Goal: Task Accomplishment & Management: Complete application form

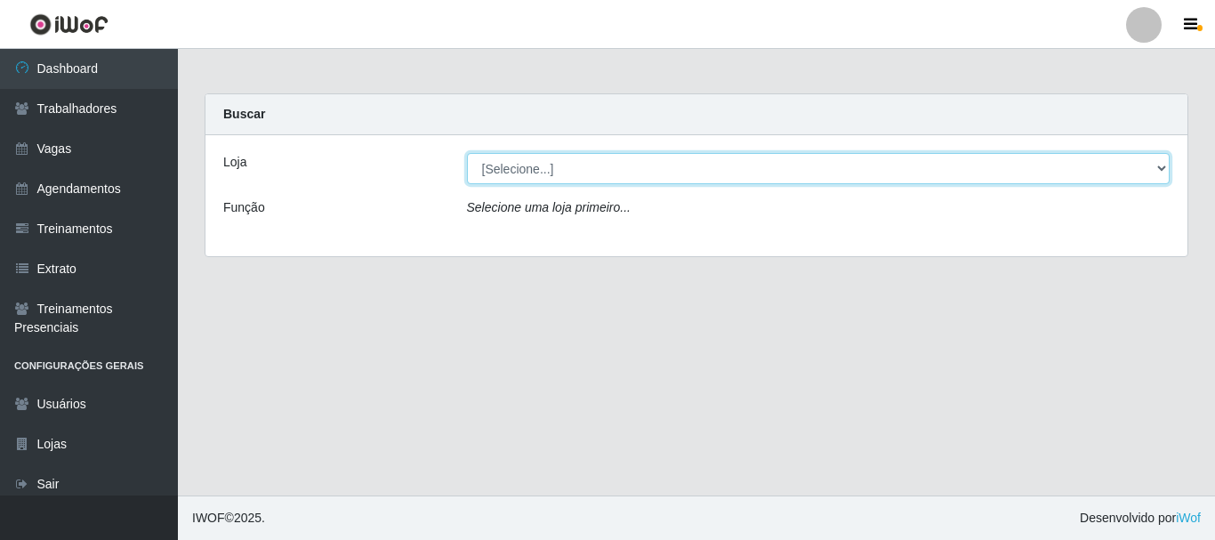
click at [582, 163] on select "[Selecione...] O Cestão - Bayeux" at bounding box center [818, 168] width 703 height 31
select select "238"
click at [467, 153] on select "[Selecione...] O Cestão - Bayeux" at bounding box center [818, 168] width 703 height 31
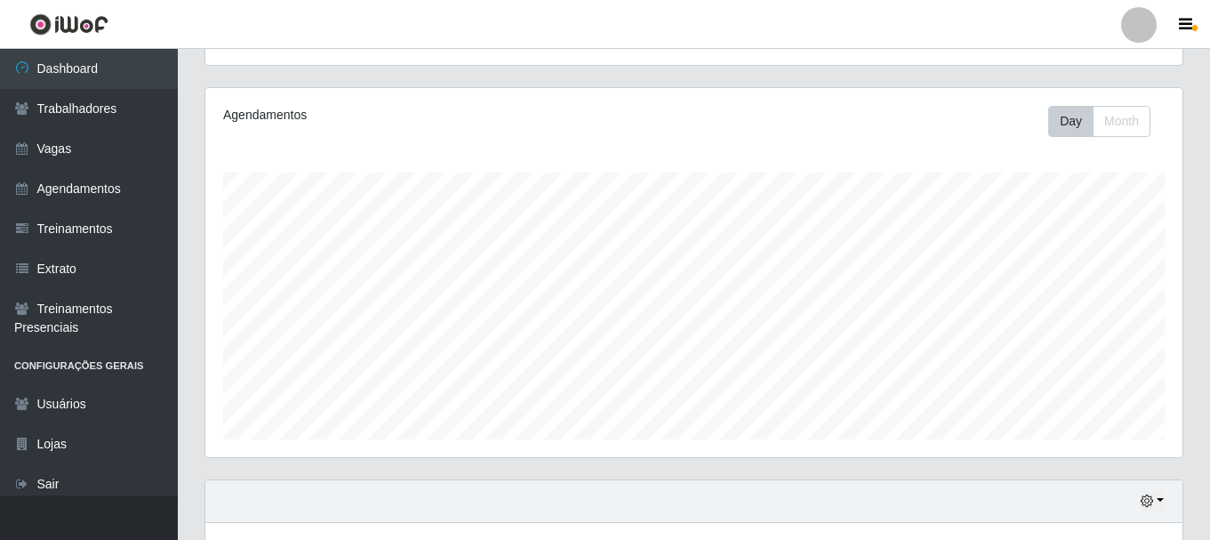
scroll to position [325, 0]
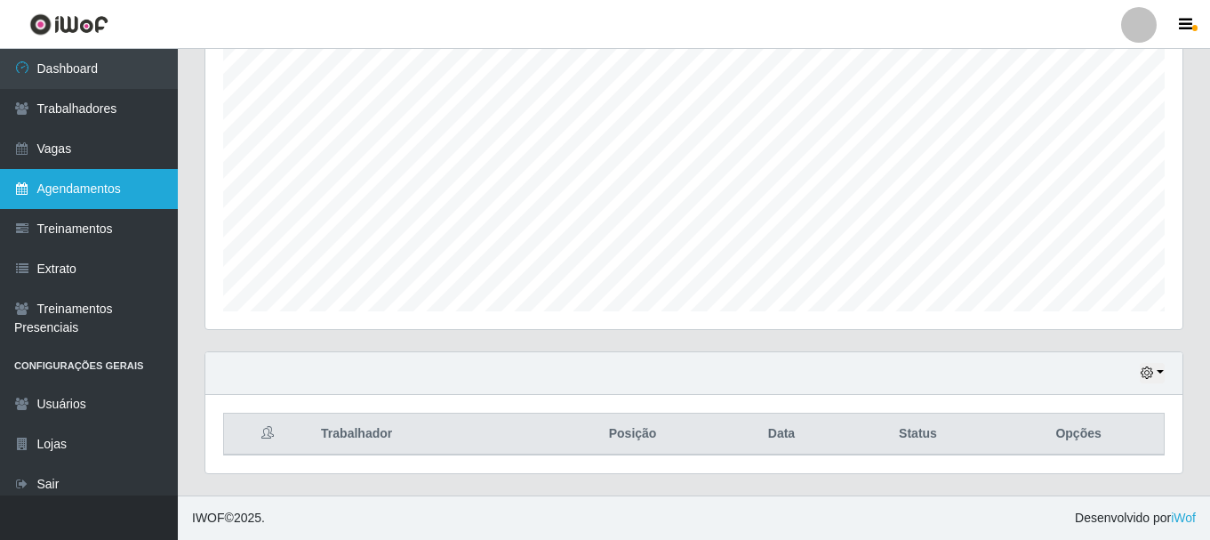
click at [62, 191] on link "Agendamentos" at bounding box center [89, 189] width 178 height 40
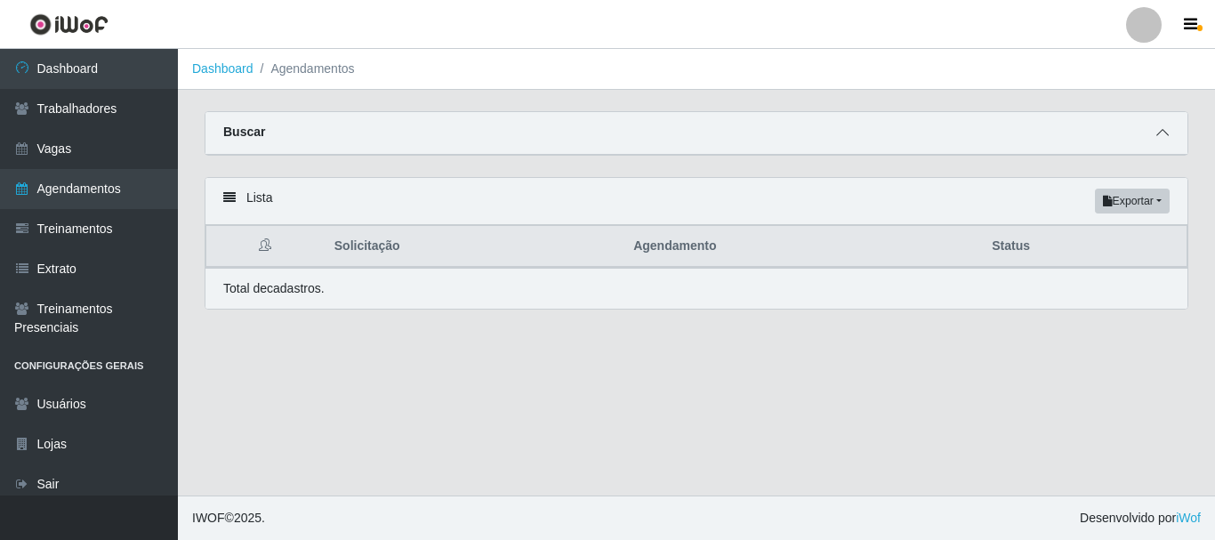
click at [1157, 131] on icon at bounding box center [1162, 132] width 12 height 12
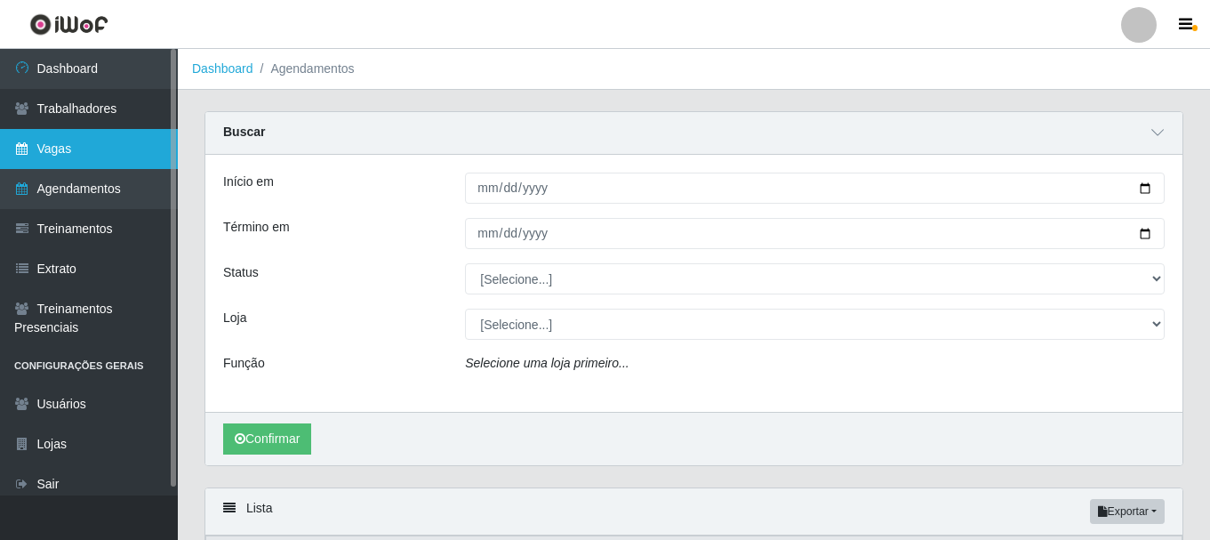
click at [108, 155] on link "Vagas" at bounding box center [89, 149] width 178 height 40
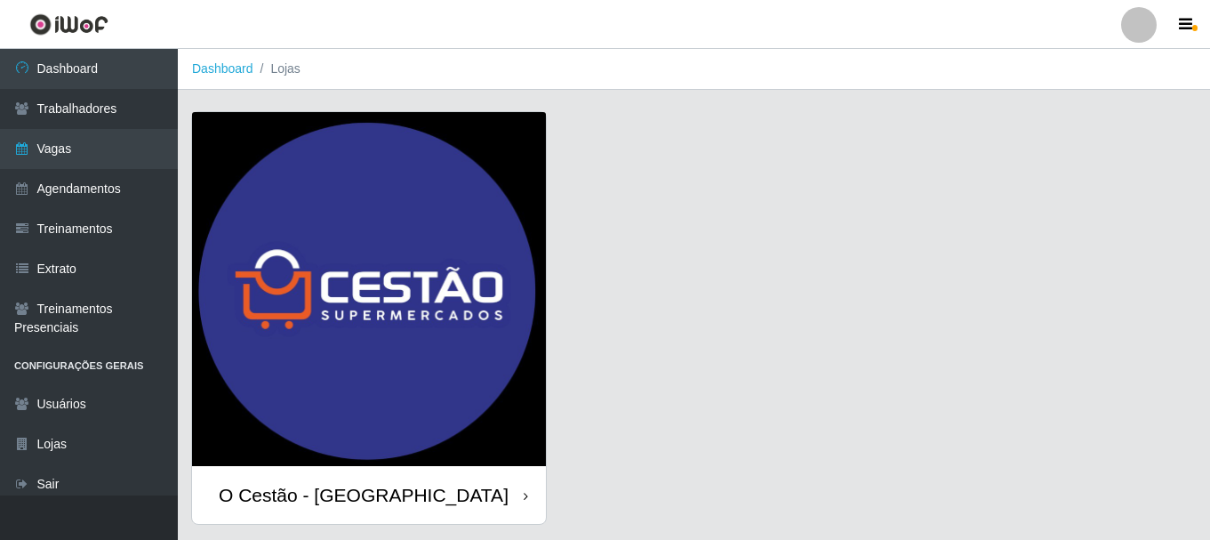
click at [371, 498] on div "O Cestão - [GEOGRAPHIC_DATA]" at bounding box center [364, 495] width 290 height 22
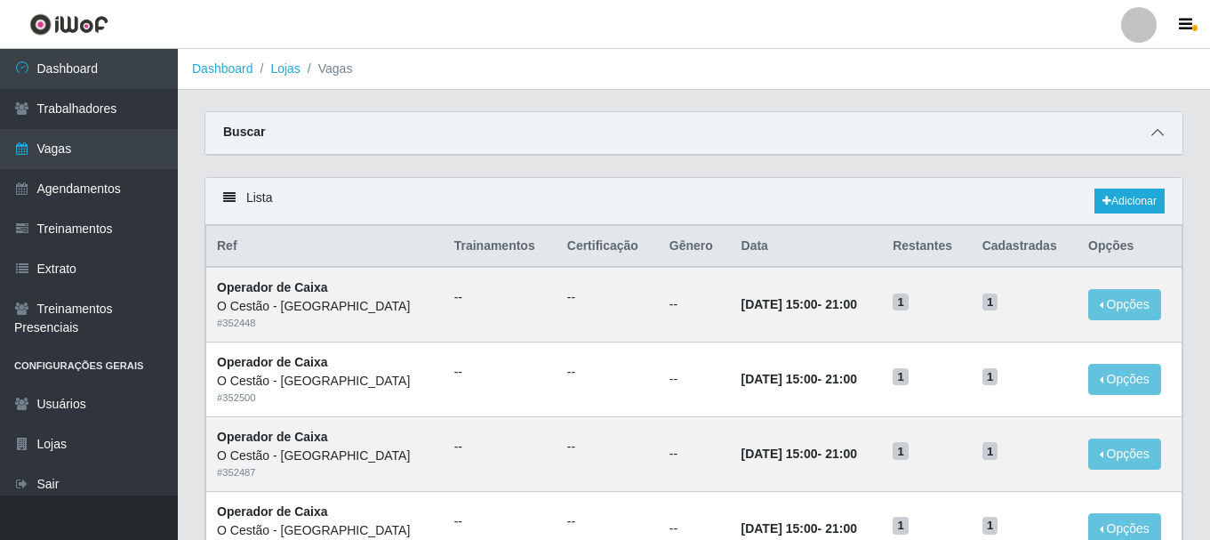
click at [1153, 133] on icon at bounding box center [1158, 132] width 12 height 12
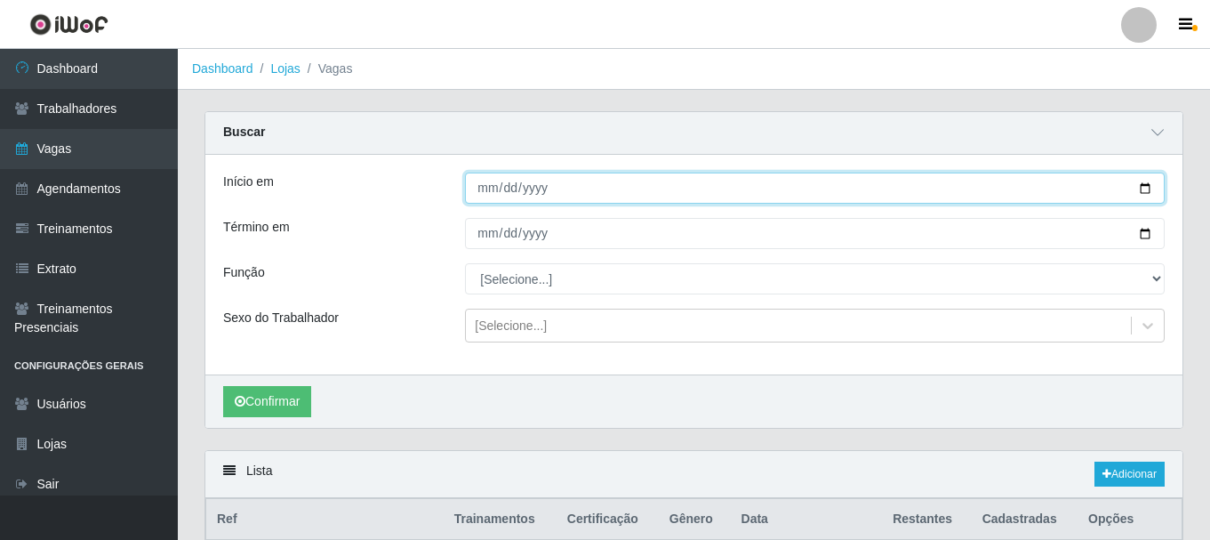
click at [495, 189] on input "Início em" at bounding box center [815, 188] width 700 height 31
type input "2025-10-11"
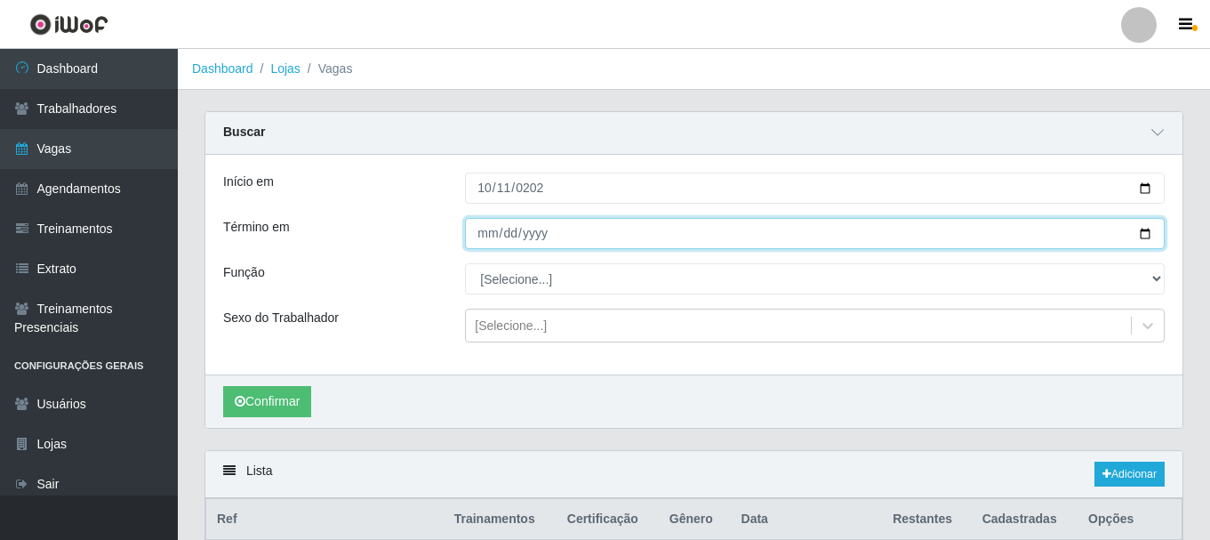
click at [486, 231] on input "Término em" at bounding box center [815, 233] width 700 height 31
type input "0025-10-11"
type input "2025-10-11"
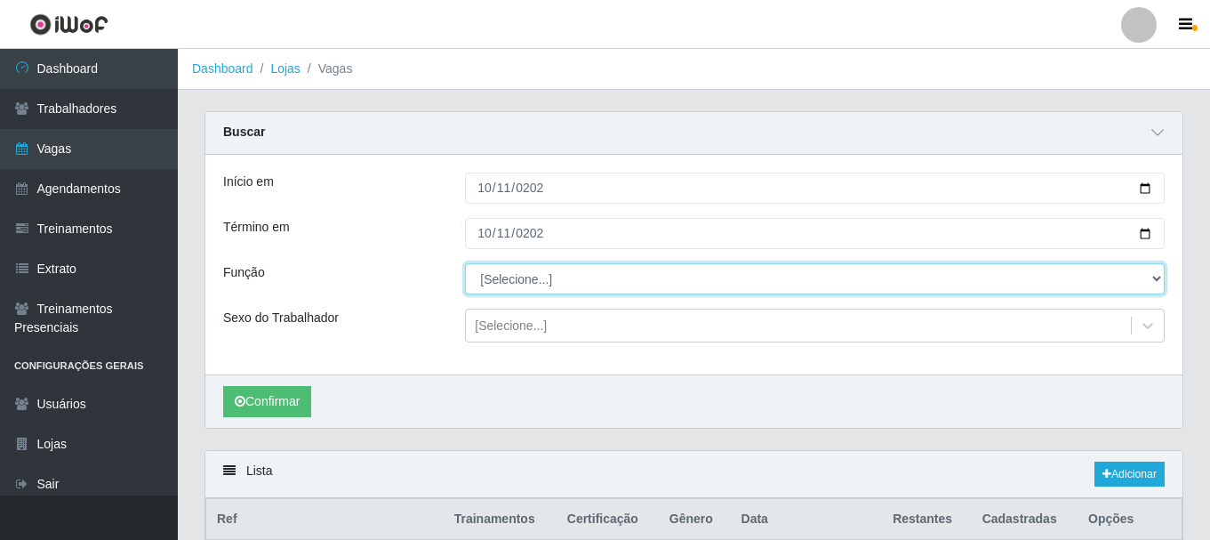
click at [529, 285] on select "[Selecione...] ASG ASG + ASG ++ Auxiliar de Estoque Auxiliar de Estoque + Auxil…" at bounding box center [815, 278] width 700 height 31
select select "22"
click at [465, 264] on select "[Selecione...] ASG ASG + ASG ++ Auxiliar de Estoque Auxiliar de Estoque + Auxil…" at bounding box center [815, 278] width 700 height 31
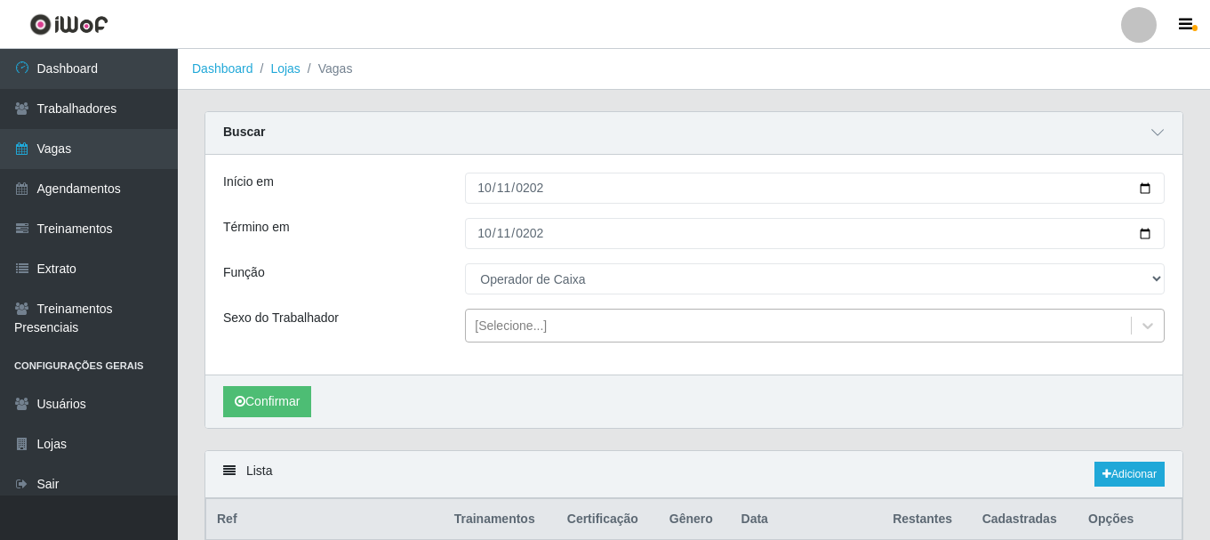
click at [540, 333] on div "[Selecione...]" at bounding box center [511, 326] width 72 height 19
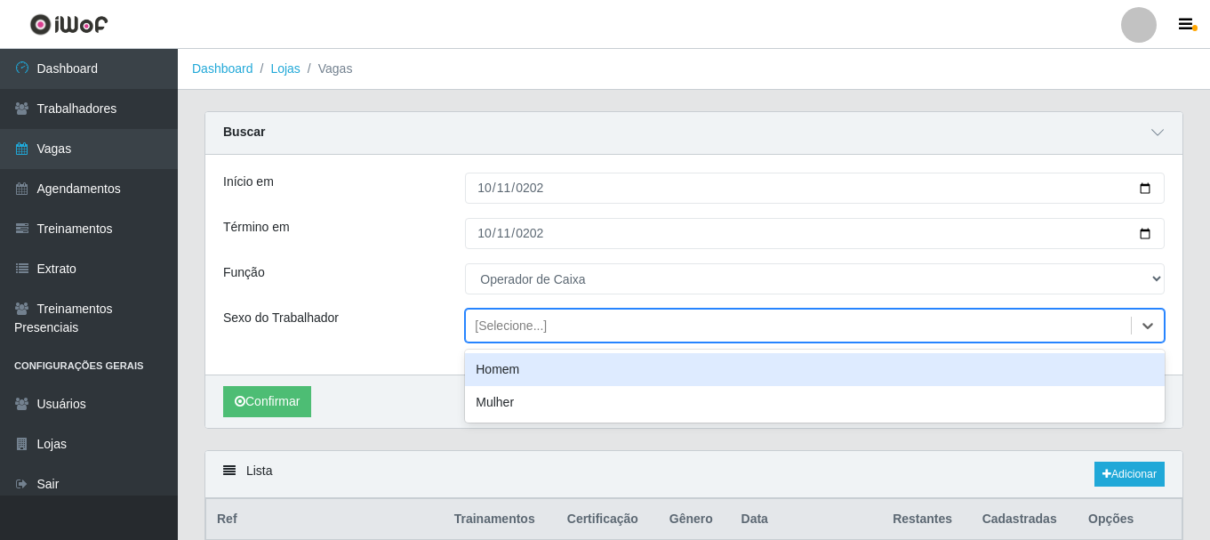
click at [628, 336] on div "[Selecione...]" at bounding box center [798, 325] width 665 height 29
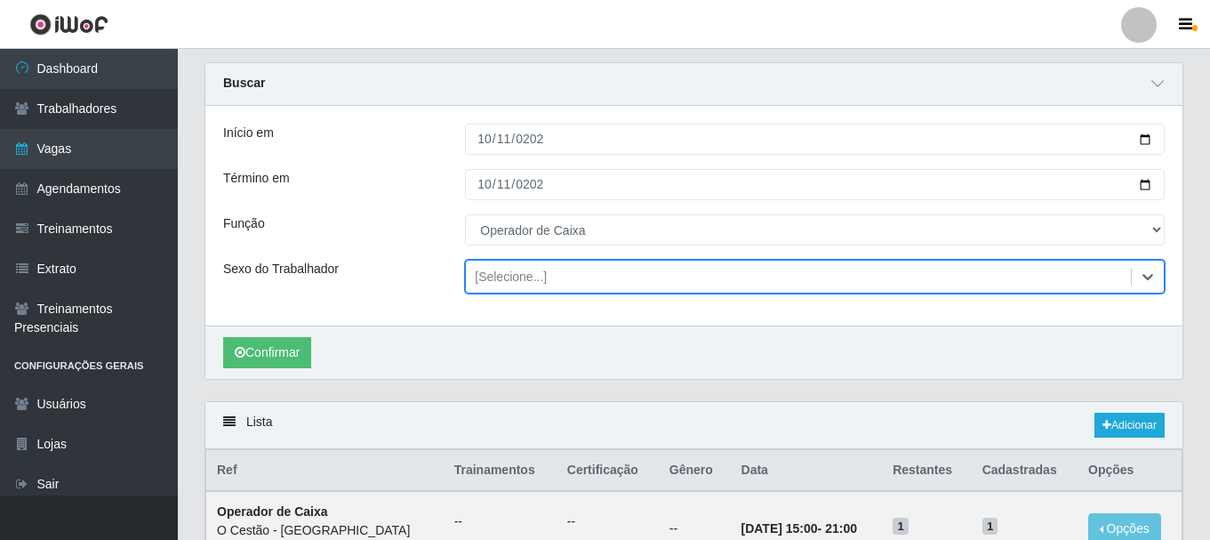
scroll to position [89, 0]
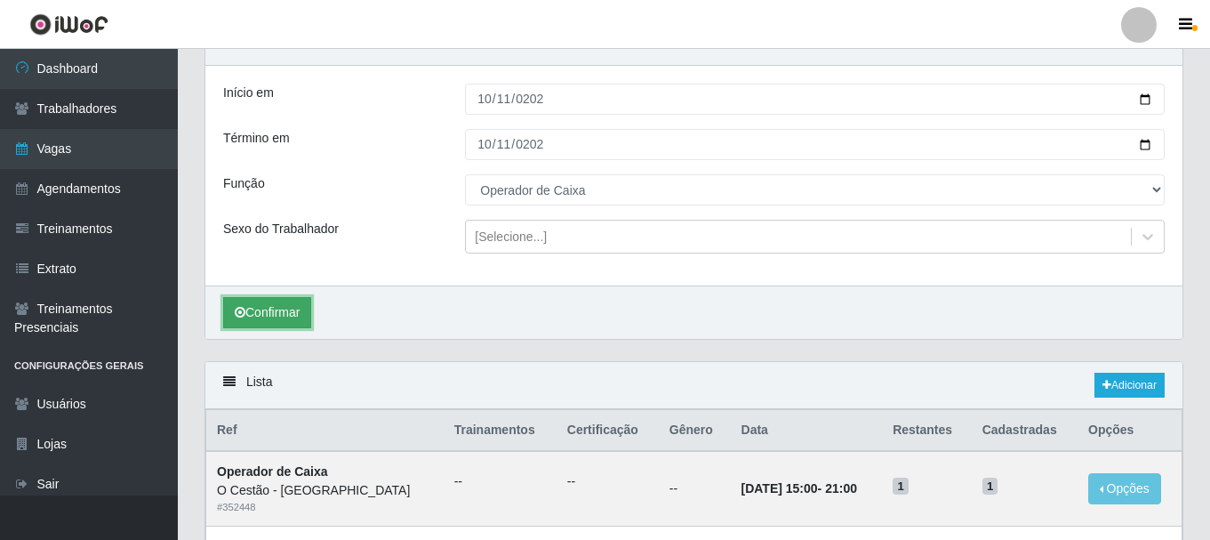
click at [270, 316] on button "Confirmar" at bounding box center [267, 312] width 88 height 31
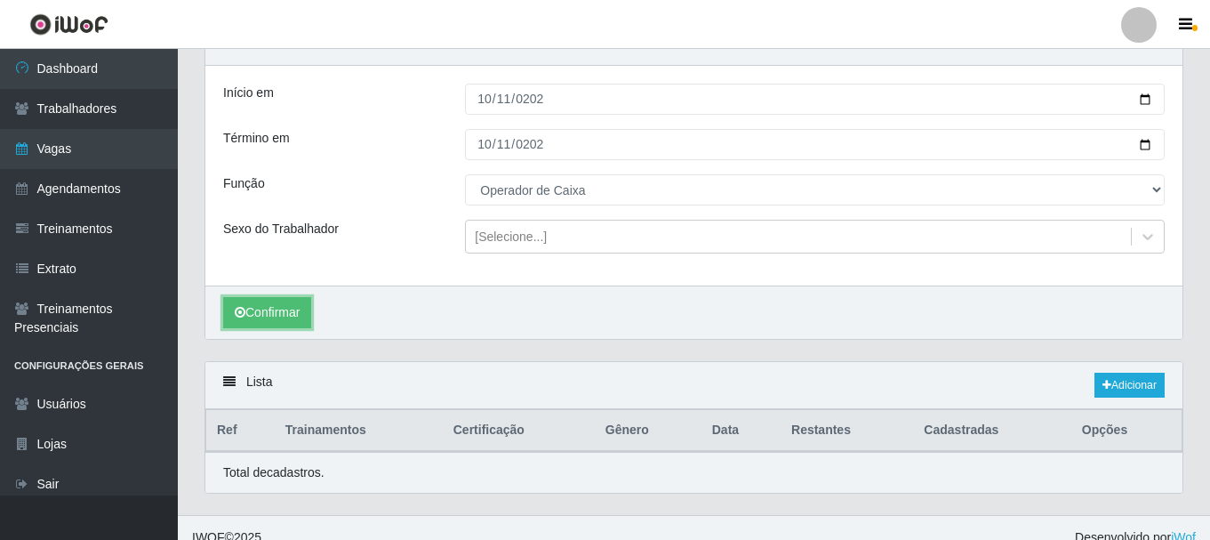
scroll to position [109, 0]
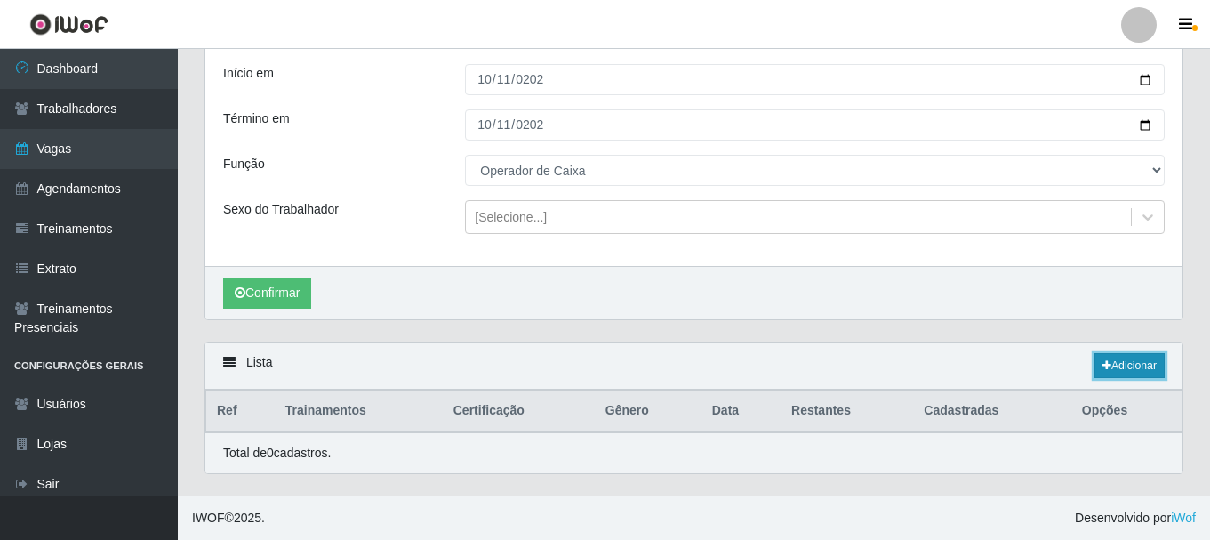
click at [1107, 364] on icon at bounding box center [1107, 365] width 9 height 11
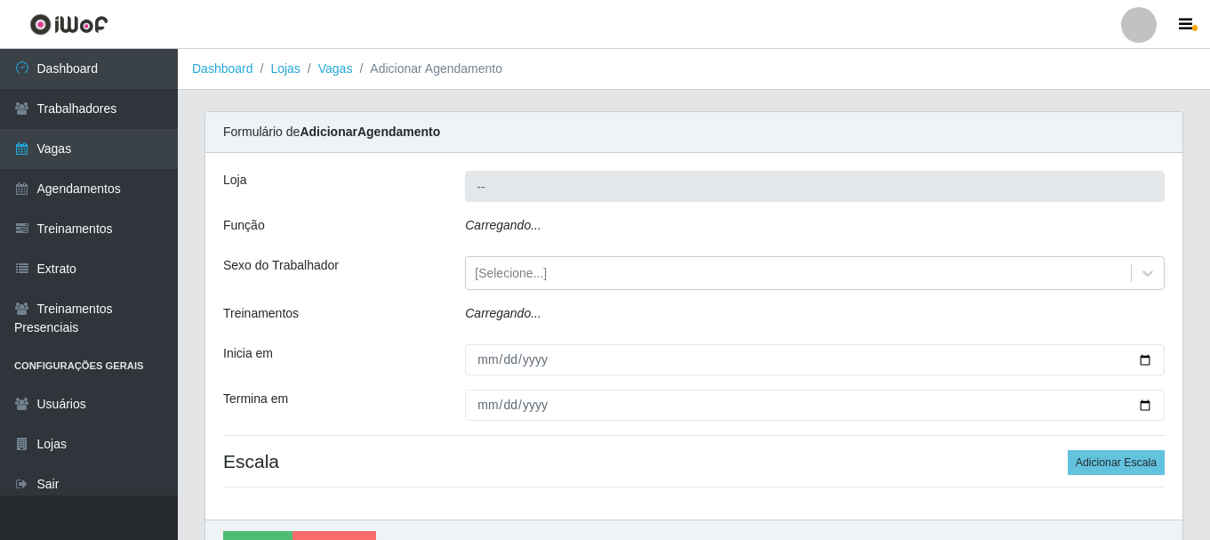
type input "O Cestão - [GEOGRAPHIC_DATA]"
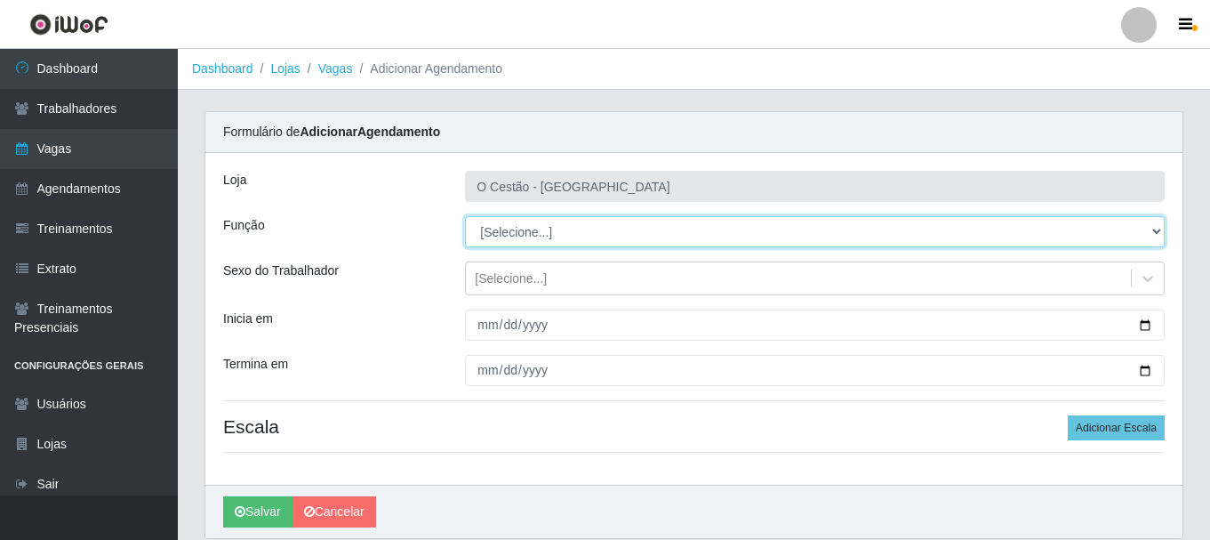
click at [1163, 229] on select "[Selecione...] ASG ASG + ASG ++ Auxiliar de Estoque Auxiliar de Estoque + Auxil…" at bounding box center [815, 231] width 700 height 31
select select "22"
click at [465, 216] on select "[Selecione...] ASG ASG + ASG ++ Auxiliar de Estoque Auxiliar de Estoque + Auxil…" at bounding box center [815, 231] width 700 height 31
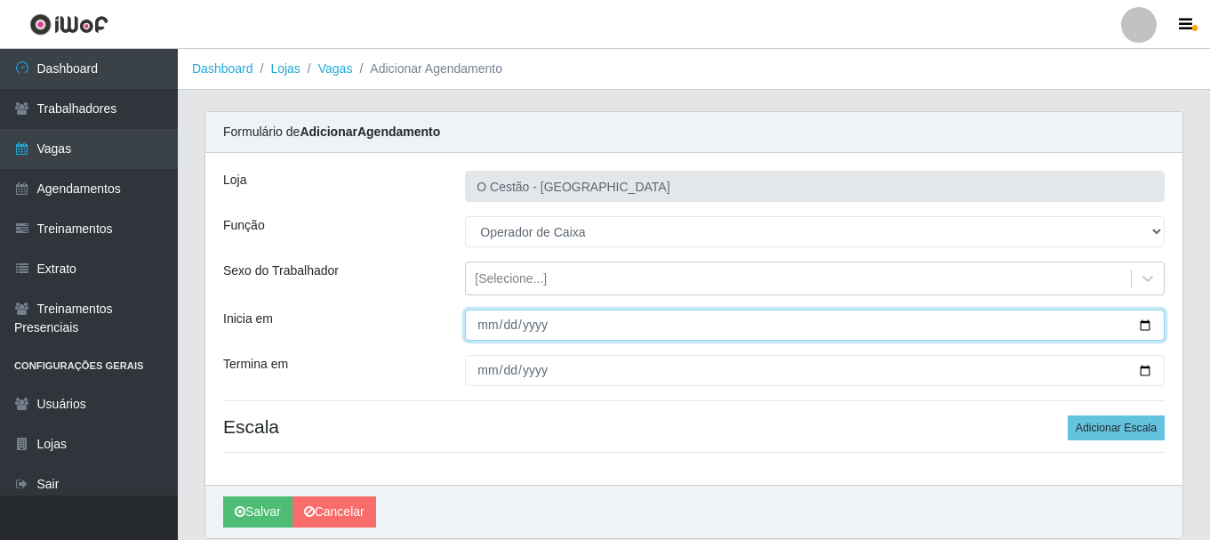
click at [492, 325] on input "Inicia em" at bounding box center [815, 324] width 700 height 31
type input "2025-10-11"
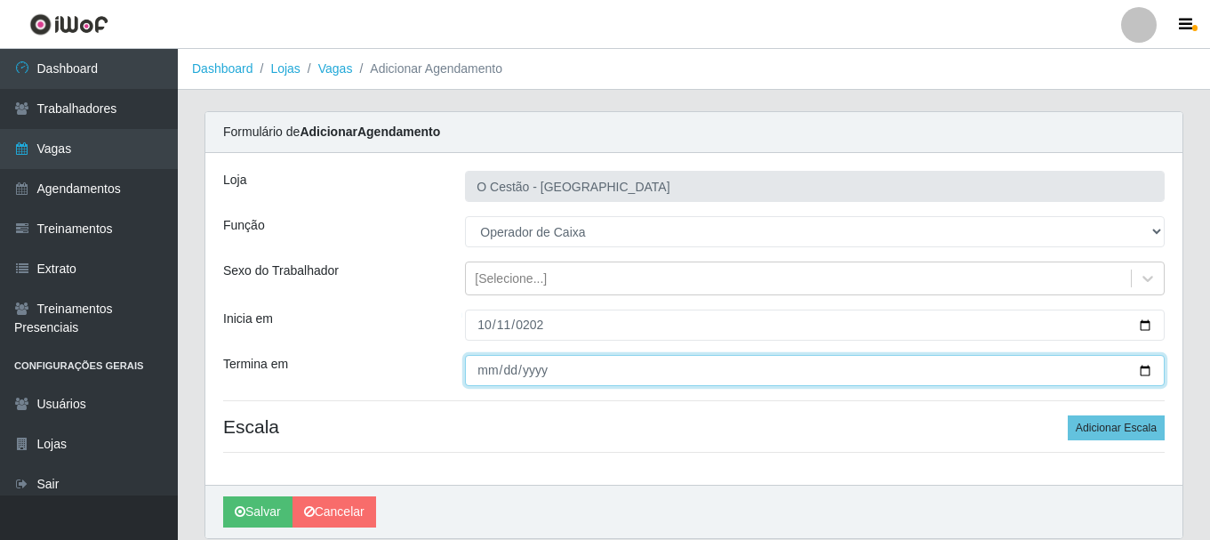
click at [479, 374] on input "Termina em" at bounding box center [815, 370] width 700 height 31
type input "0111-02-11"
click at [479, 374] on input "Termina em" at bounding box center [815, 370] width 700 height 31
type input "2025-10-11"
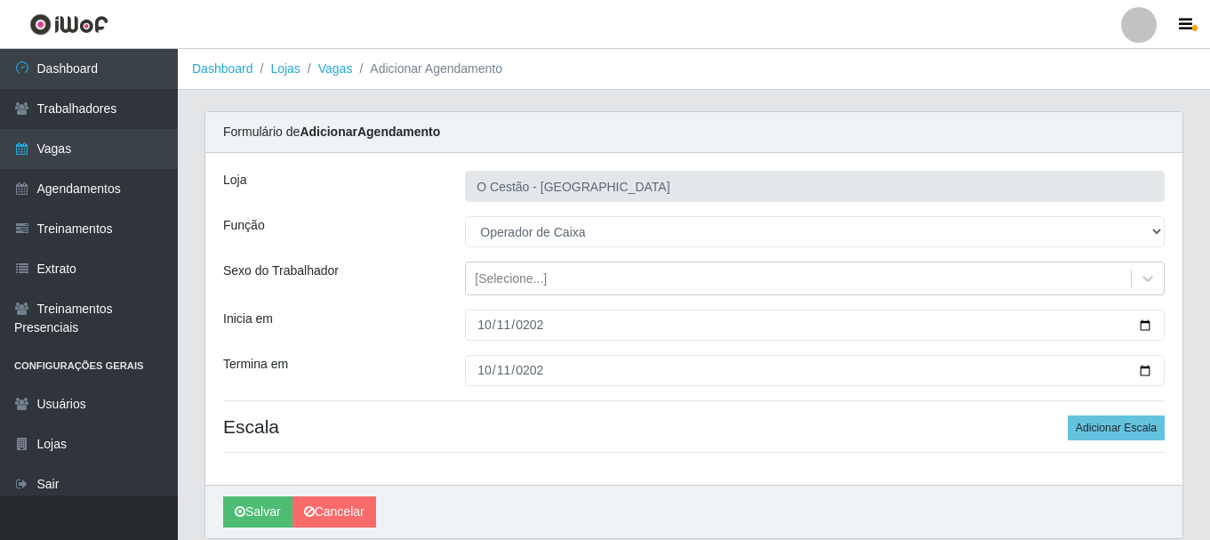
click at [513, 430] on h4 "Escala Adicionar Escala" at bounding box center [694, 426] width 942 height 22
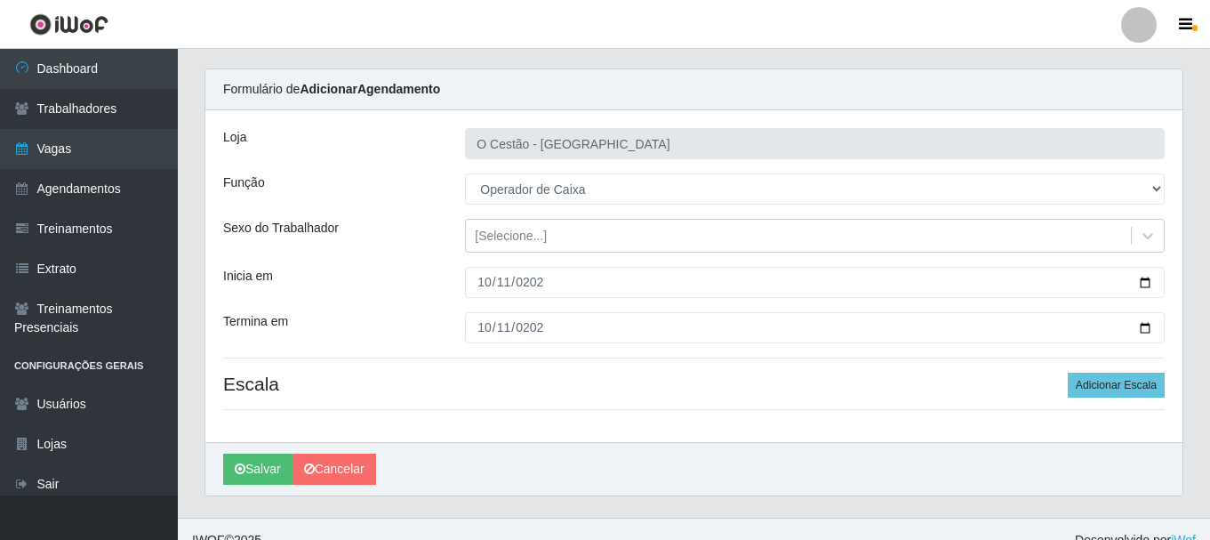
scroll to position [65, 0]
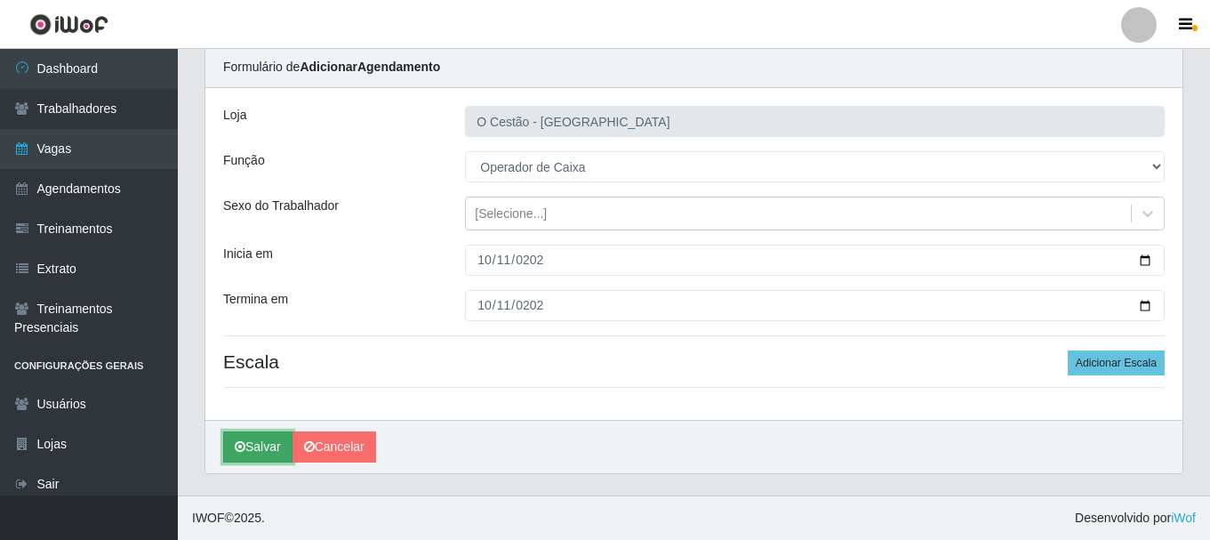
click at [258, 458] on button "Salvar" at bounding box center [257, 446] width 69 height 31
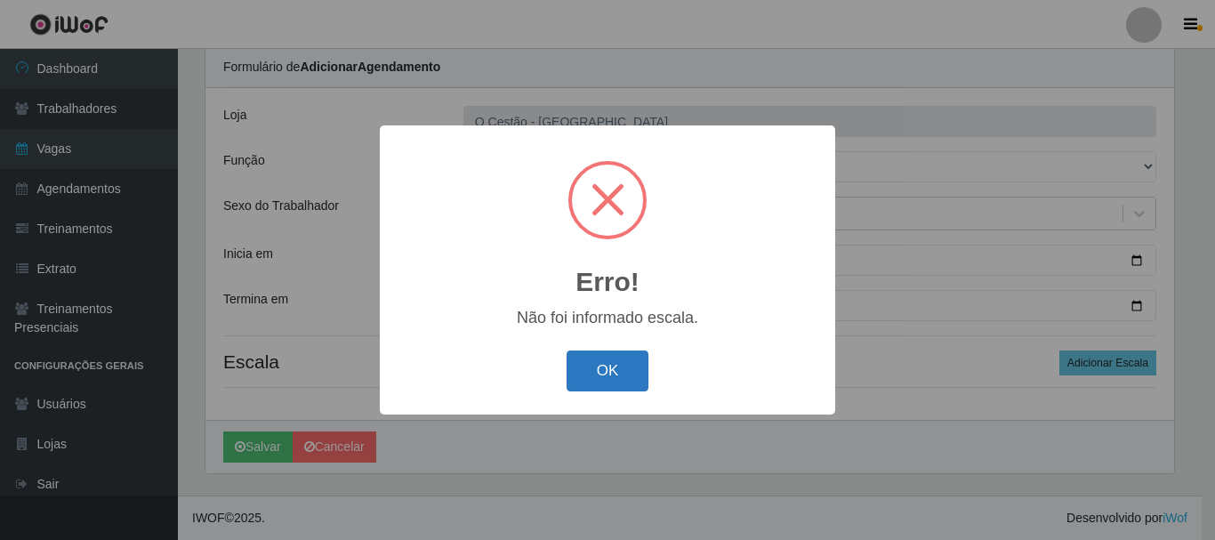
click at [627, 384] on button "OK" at bounding box center [607, 371] width 83 height 42
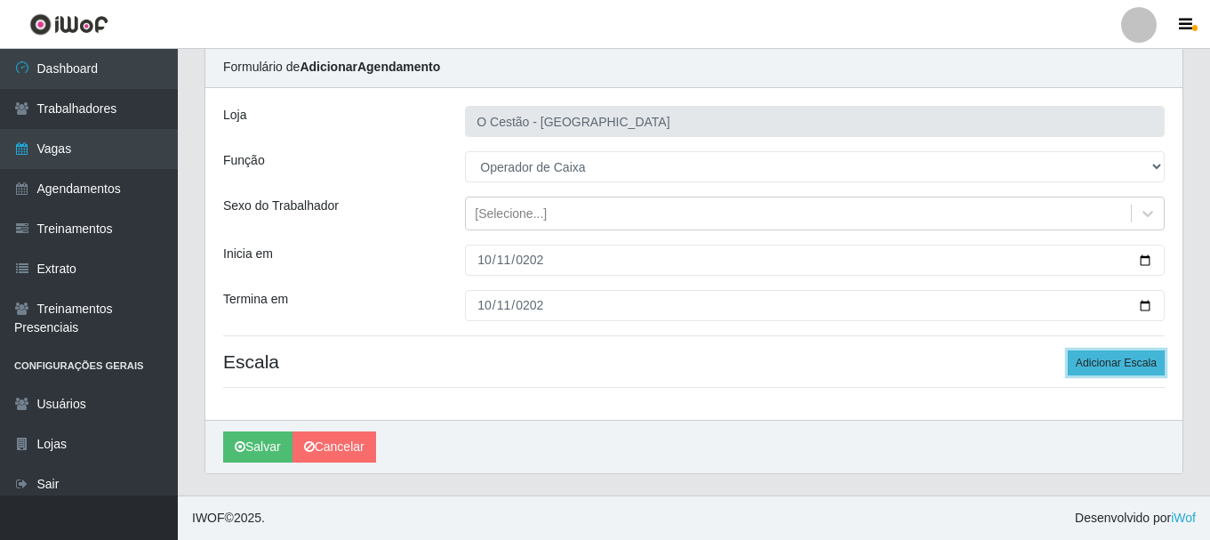
click at [1097, 367] on button "Adicionar Escala" at bounding box center [1116, 362] width 97 height 25
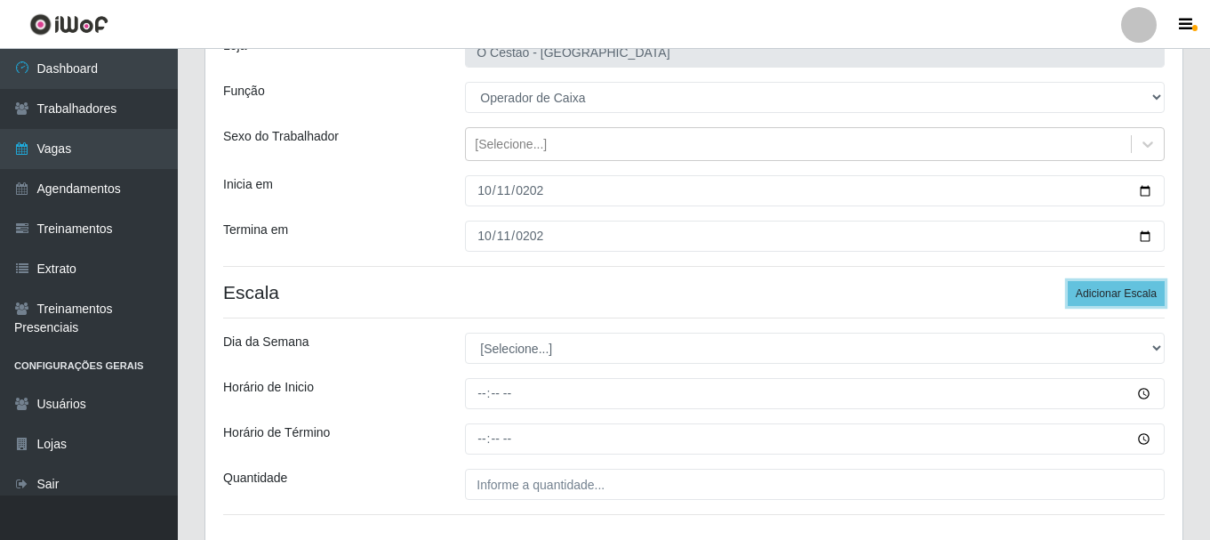
scroll to position [243, 0]
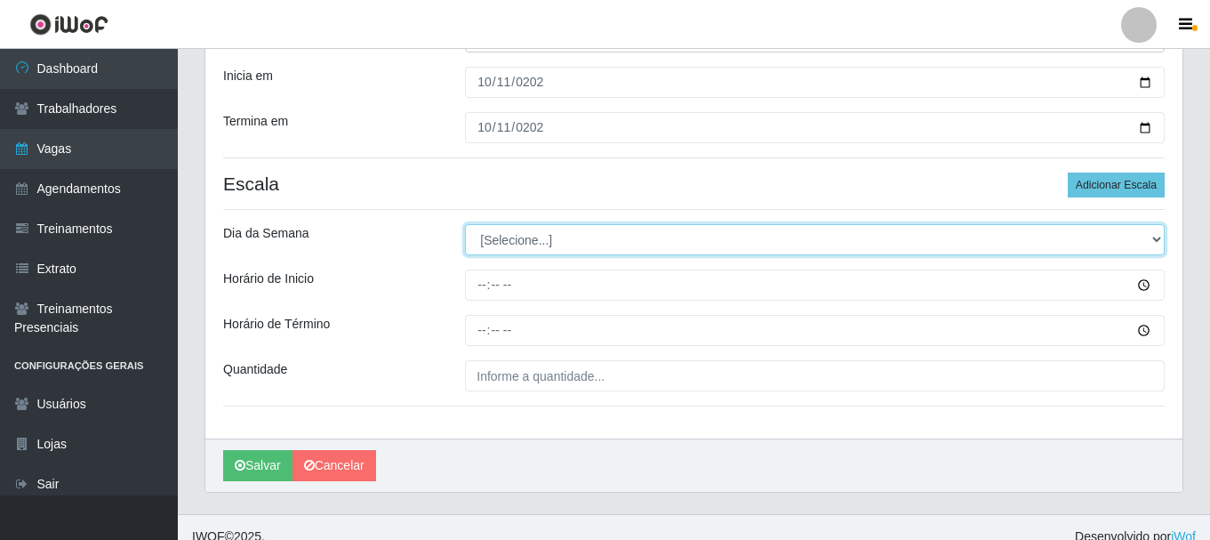
click at [497, 246] on select "[Selecione...] Segunda Terça Quarta Quinta Sexta Sábado Domingo" at bounding box center [815, 239] width 700 height 31
select select "6"
click at [465, 224] on select "[Selecione...] Segunda Terça Quarta Quinta Sexta Sábado Domingo" at bounding box center [815, 239] width 700 height 31
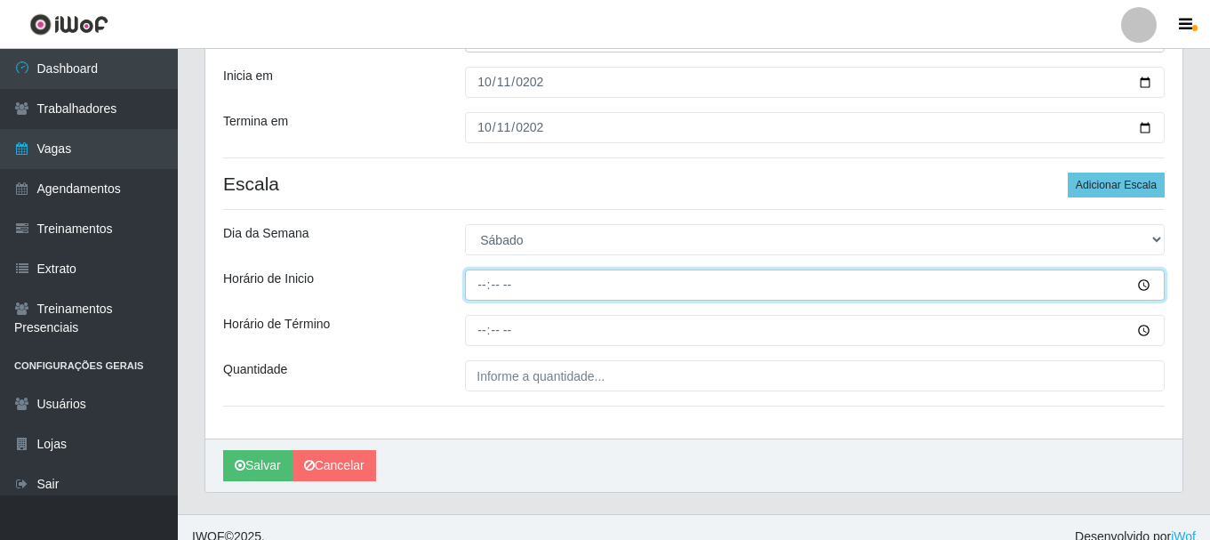
click at [477, 285] on input "Horário de Inicio" at bounding box center [815, 284] width 700 height 31
type input "15:00"
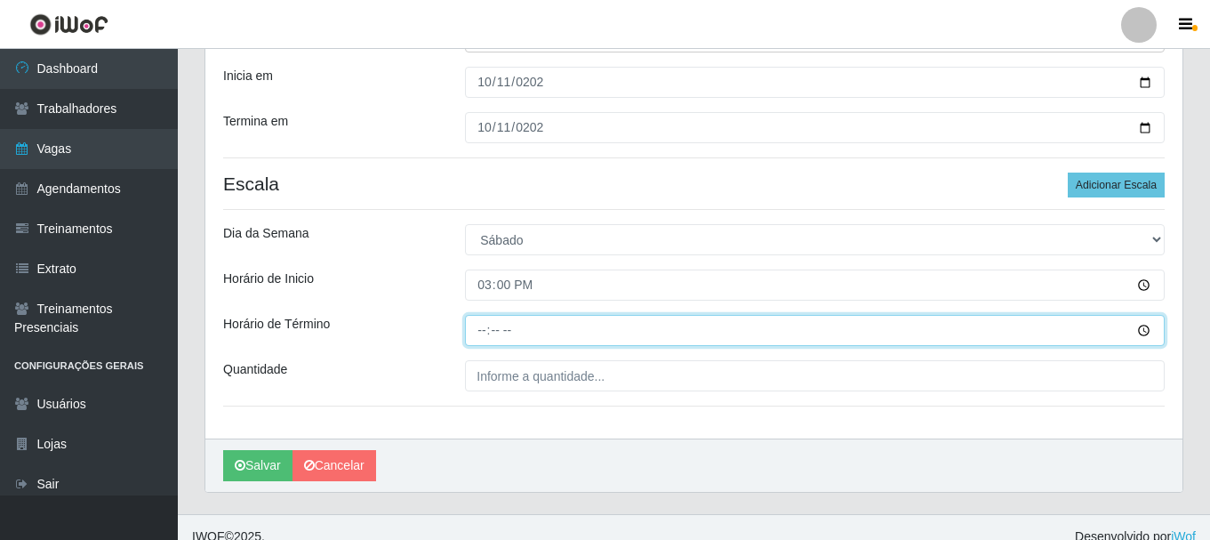
click at [481, 341] on input "Horário de Término" at bounding box center [815, 330] width 700 height 31
type input "21:00"
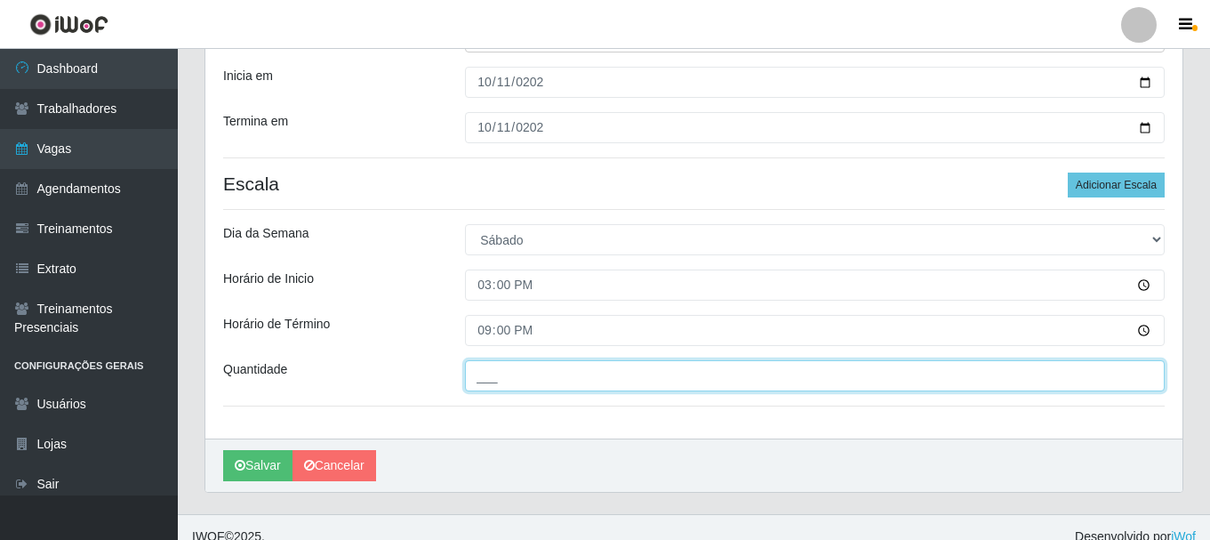
click at [505, 387] on input "___" at bounding box center [815, 375] width 700 height 31
type input "1__"
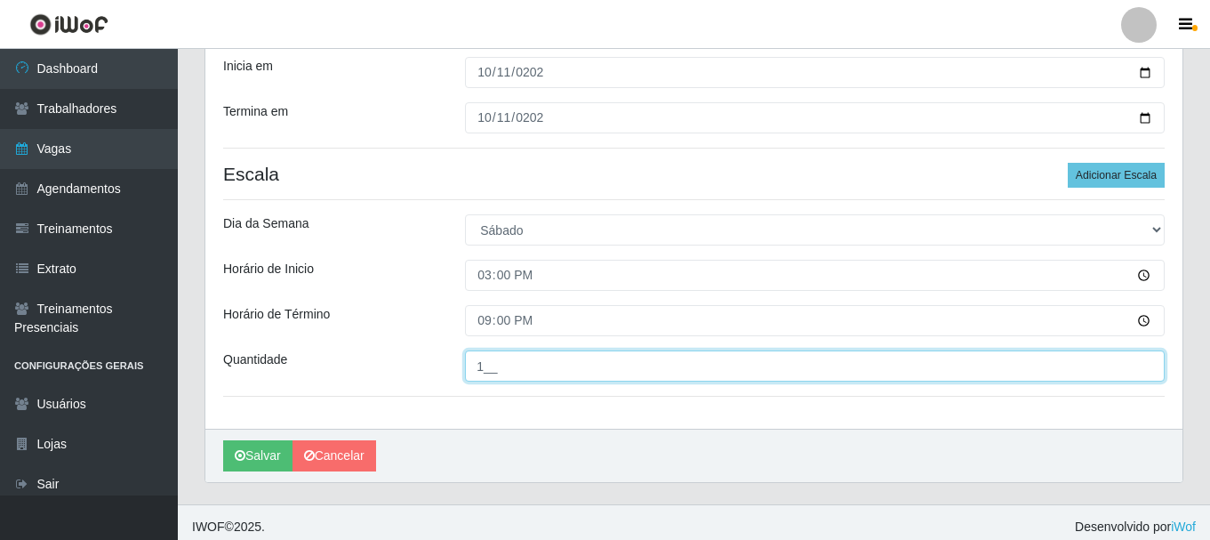
scroll to position [261, 0]
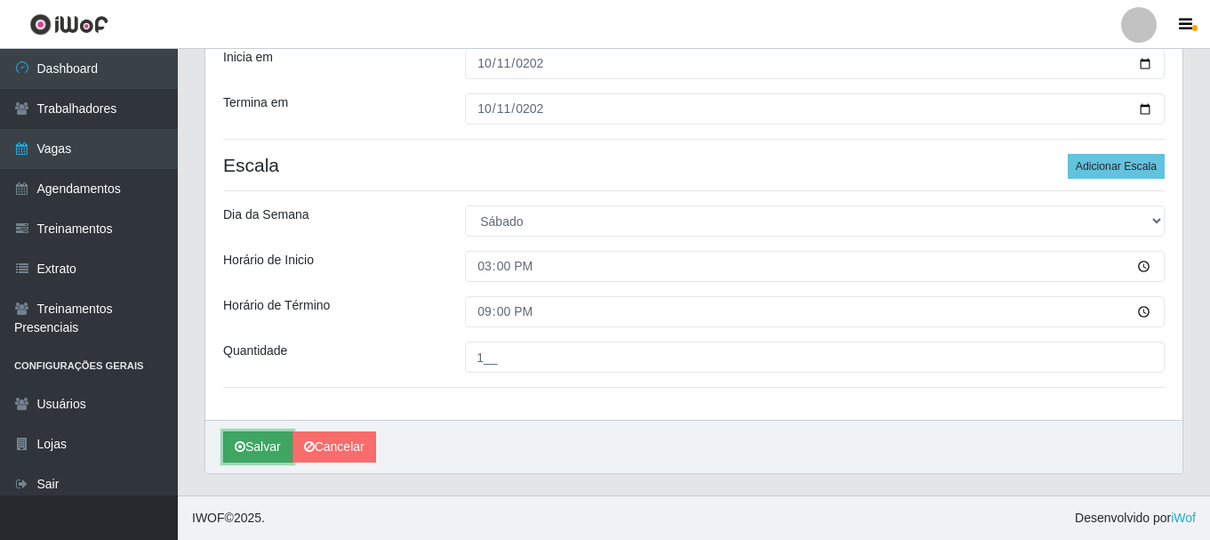
click at [258, 447] on button "Salvar" at bounding box center [257, 446] width 69 height 31
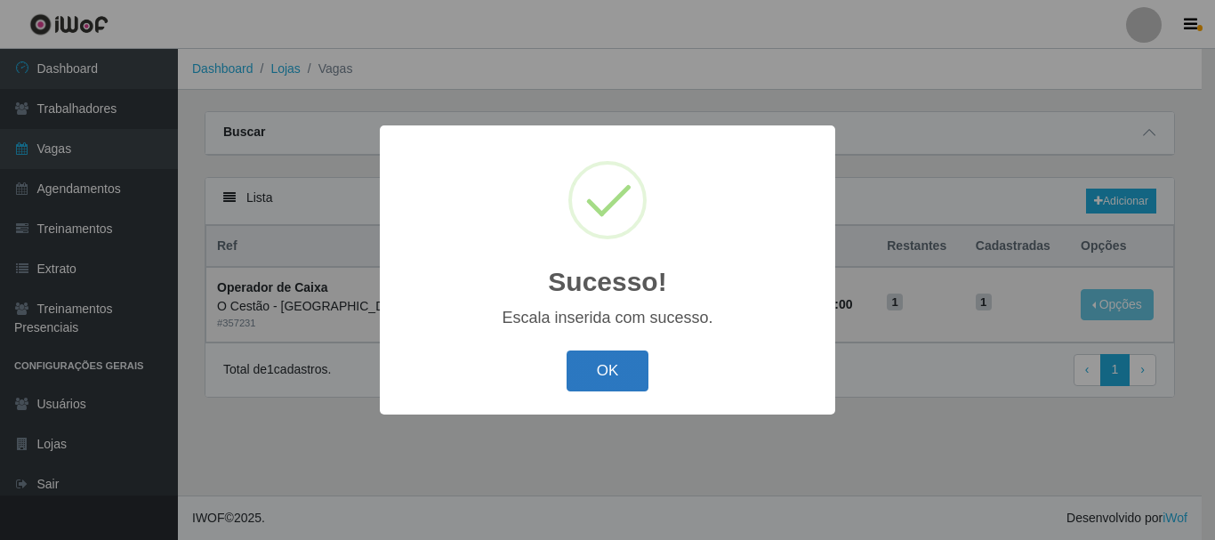
click at [606, 373] on button "OK" at bounding box center [607, 371] width 83 height 42
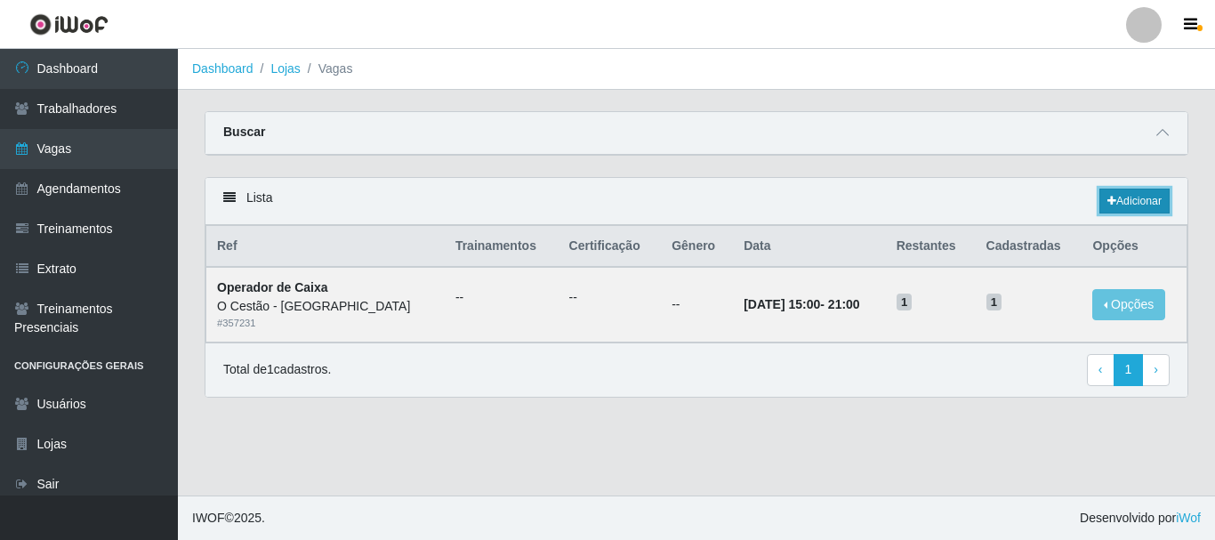
click at [1128, 203] on link "Adicionar" at bounding box center [1134, 201] width 70 height 25
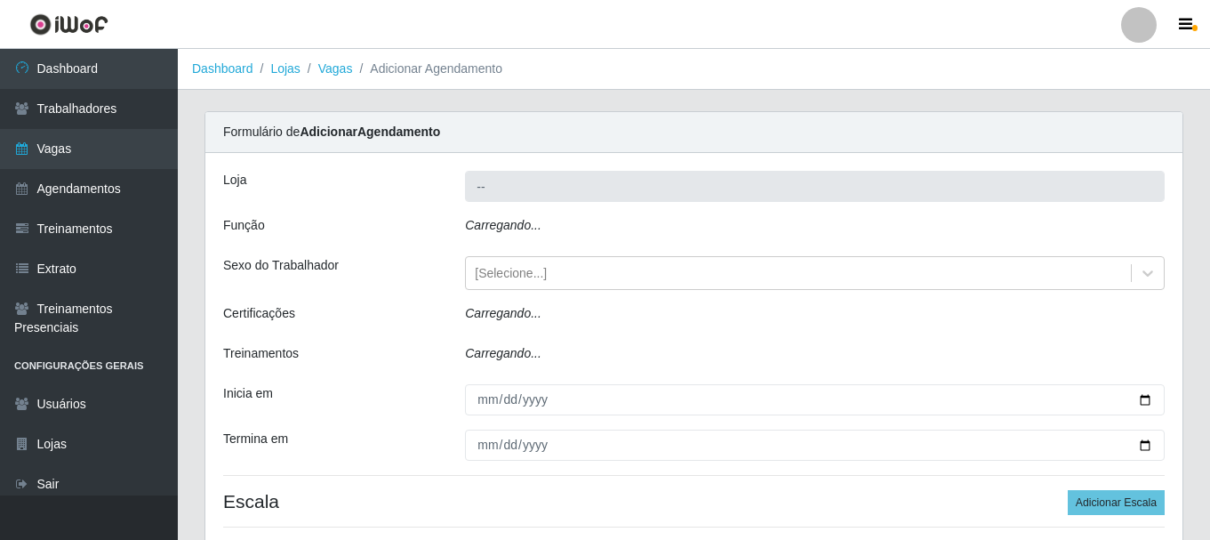
type input "O Cestão - [GEOGRAPHIC_DATA]"
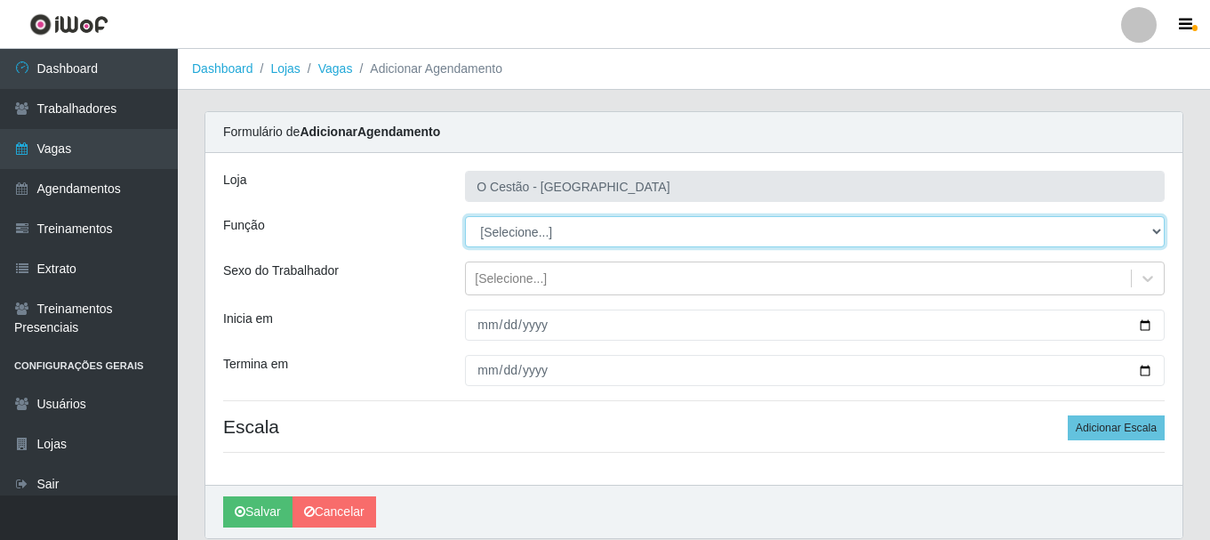
click at [484, 236] on select "[Selecione...] ASG ASG + ASG ++ Auxiliar de Estoque Auxiliar de Estoque + Auxil…" at bounding box center [815, 231] width 700 height 31
select select "22"
click at [465, 216] on select "[Selecione...] ASG ASG + ASG ++ Auxiliar de Estoque Auxiliar de Estoque + Auxil…" at bounding box center [815, 231] width 700 height 31
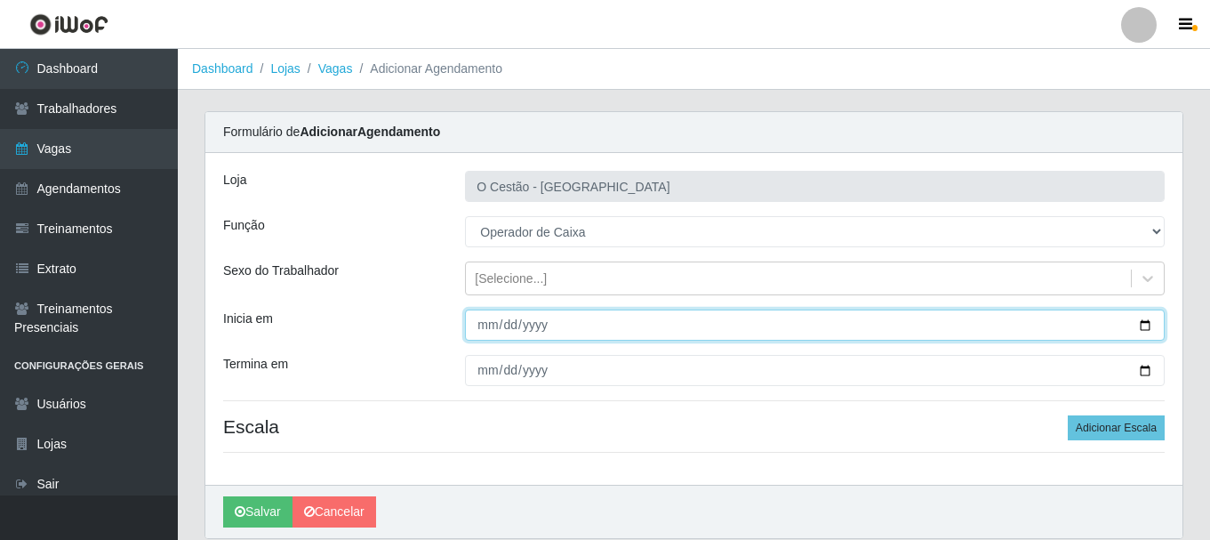
click at [485, 315] on input "Inicia em" at bounding box center [815, 324] width 700 height 31
type input "2025-10-12"
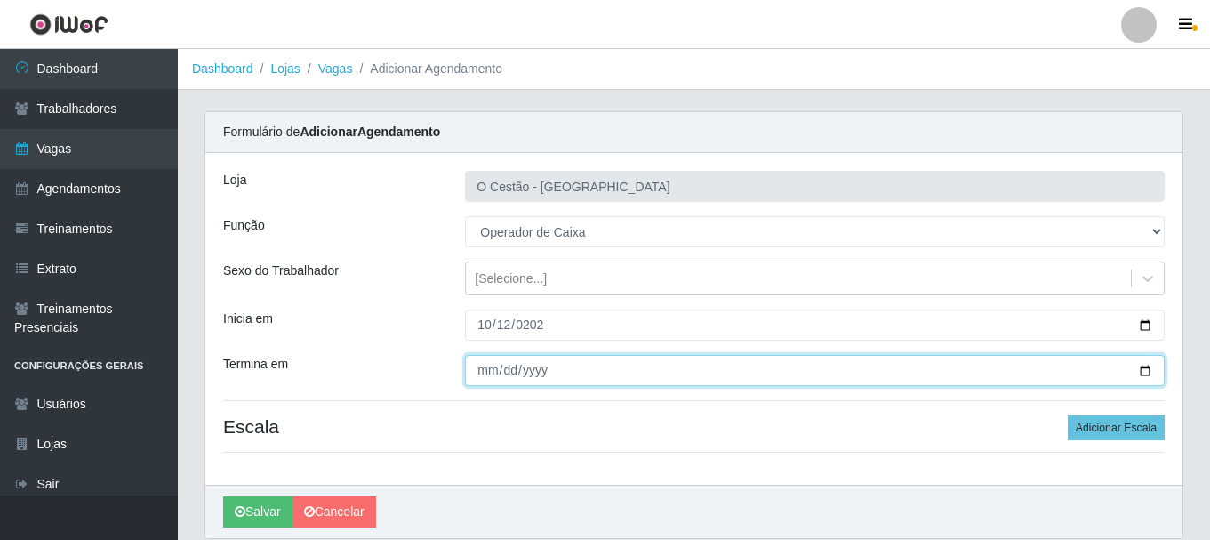
click at [478, 370] on input "Termina em" at bounding box center [815, 370] width 700 height 31
type input "2025-10-12"
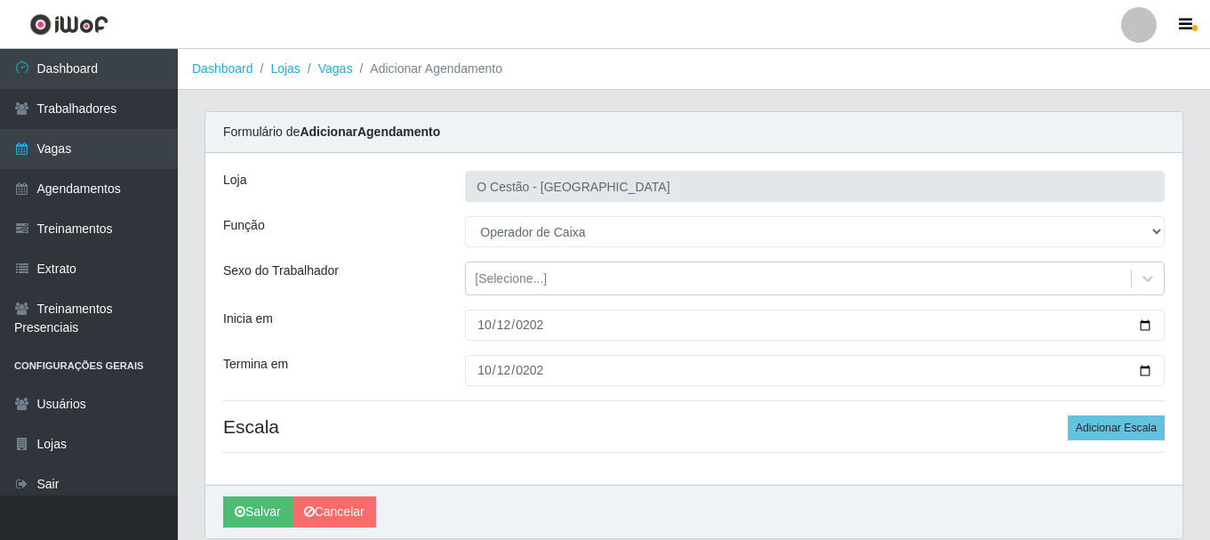
click at [614, 420] on h4 "Escala Adicionar Escala" at bounding box center [694, 426] width 942 height 22
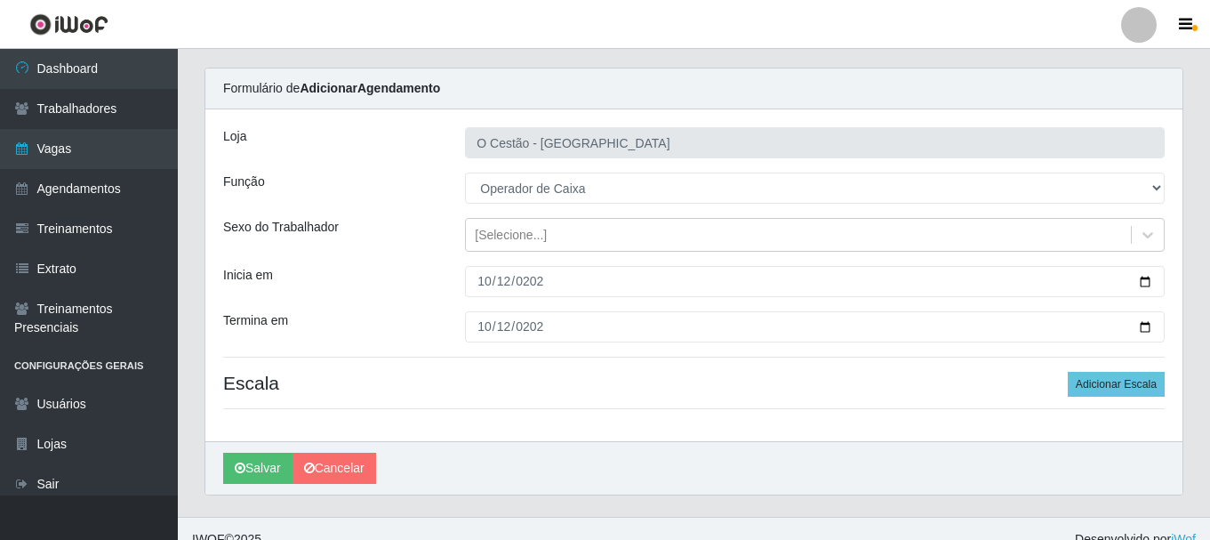
scroll to position [65, 0]
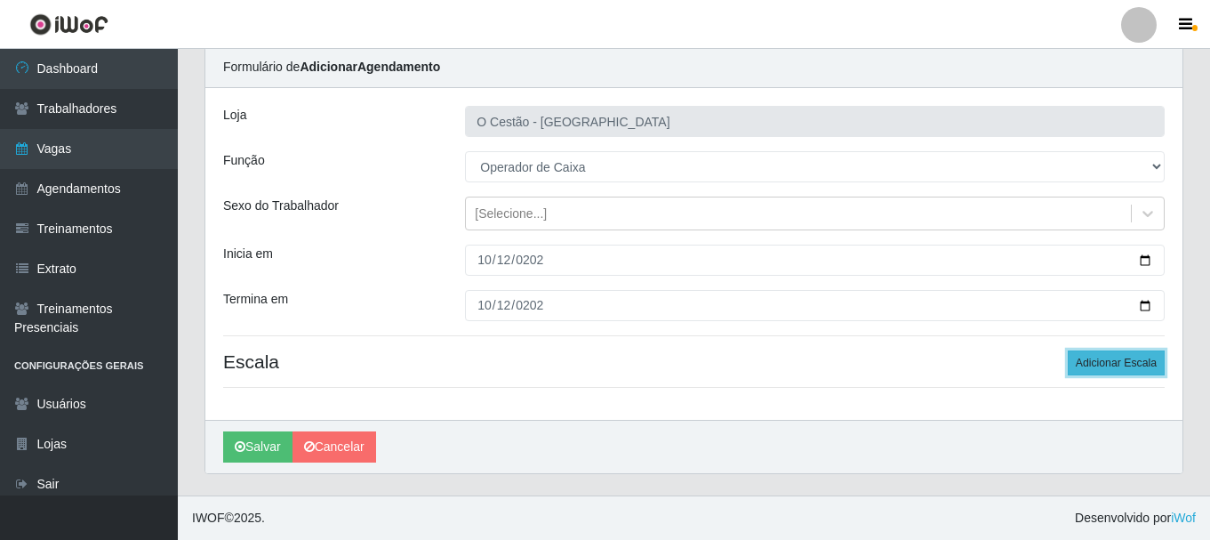
click at [1127, 368] on button "Adicionar Escala" at bounding box center [1116, 362] width 97 height 25
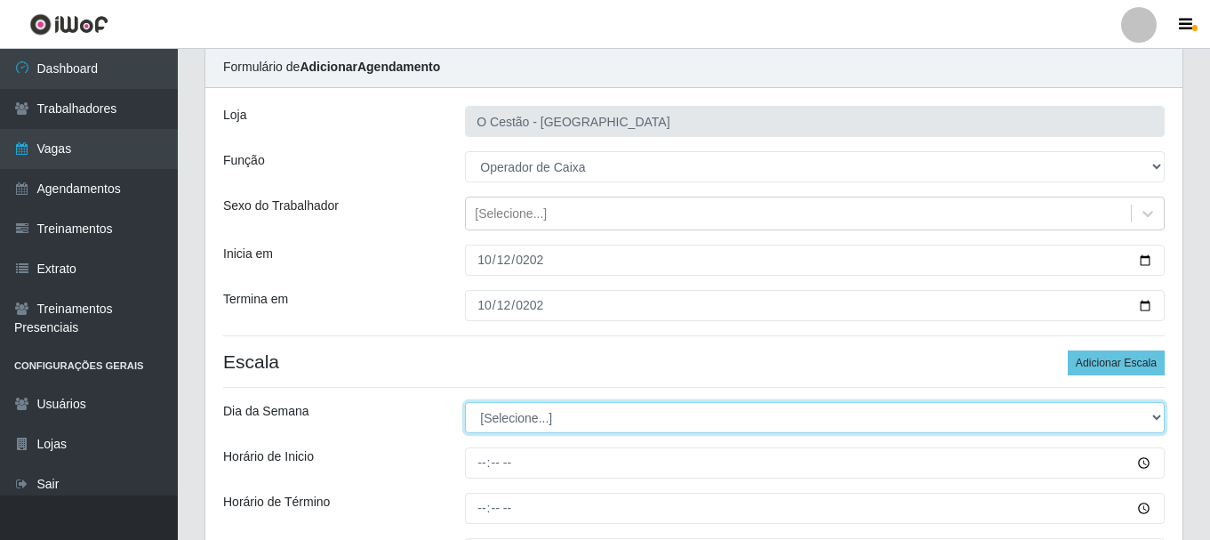
click at [525, 419] on select "[Selecione...] Segunda Terça Quarta Quinta Sexta Sábado Domingo" at bounding box center [815, 417] width 700 height 31
select select "0"
click at [465, 402] on select "[Selecione...] Segunda Terça Quarta Quinta Sexta Sábado Domingo" at bounding box center [815, 417] width 700 height 31
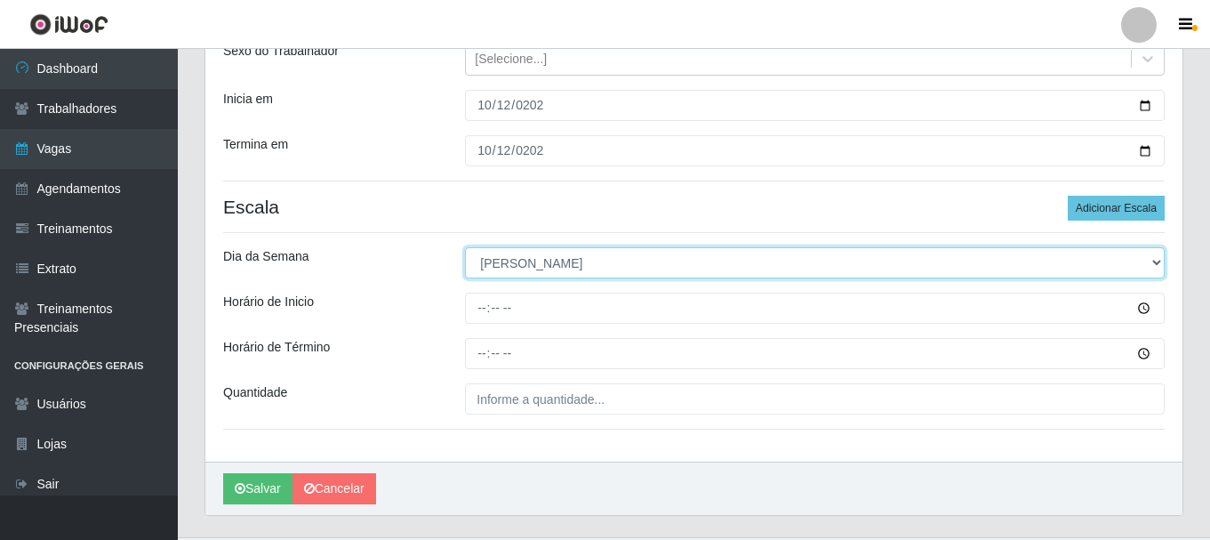
scroll to position [243, 0]
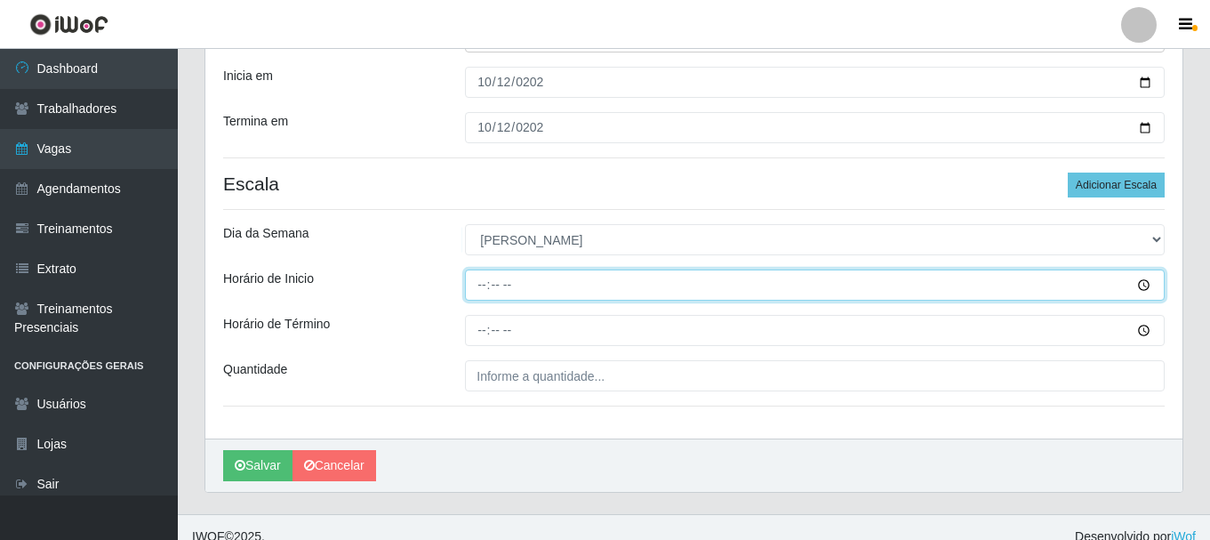
click at [483, 277] on input "Horário de Inicio" at bounding box center [815, 284] width 700 height 31
type input "09:00"
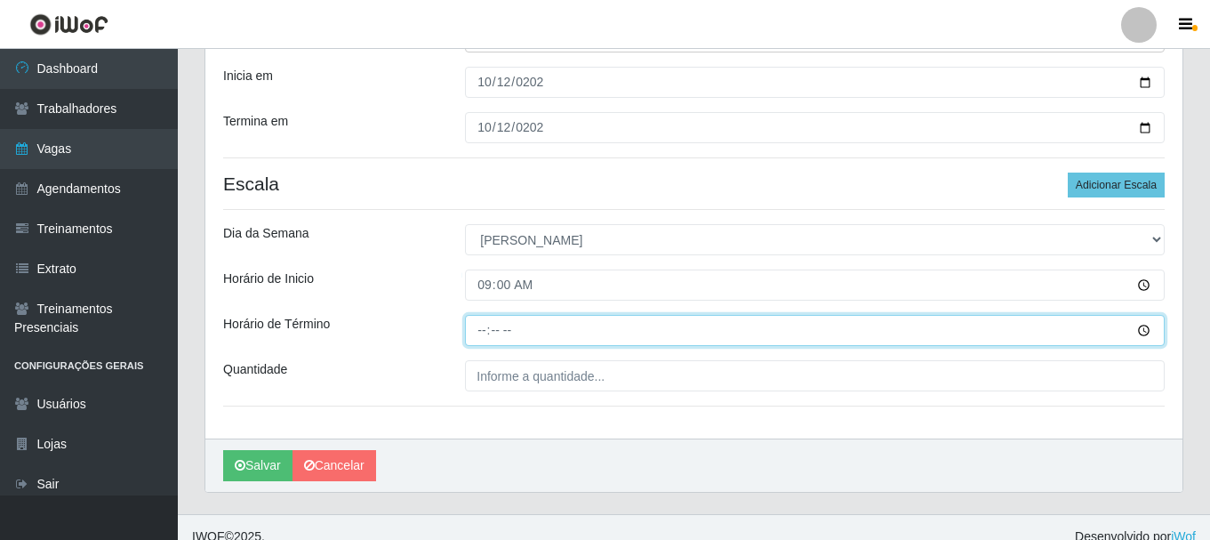
click at [485, 332] on input "Horário de Término" at bounding box center [815, 330] width 700 height 31
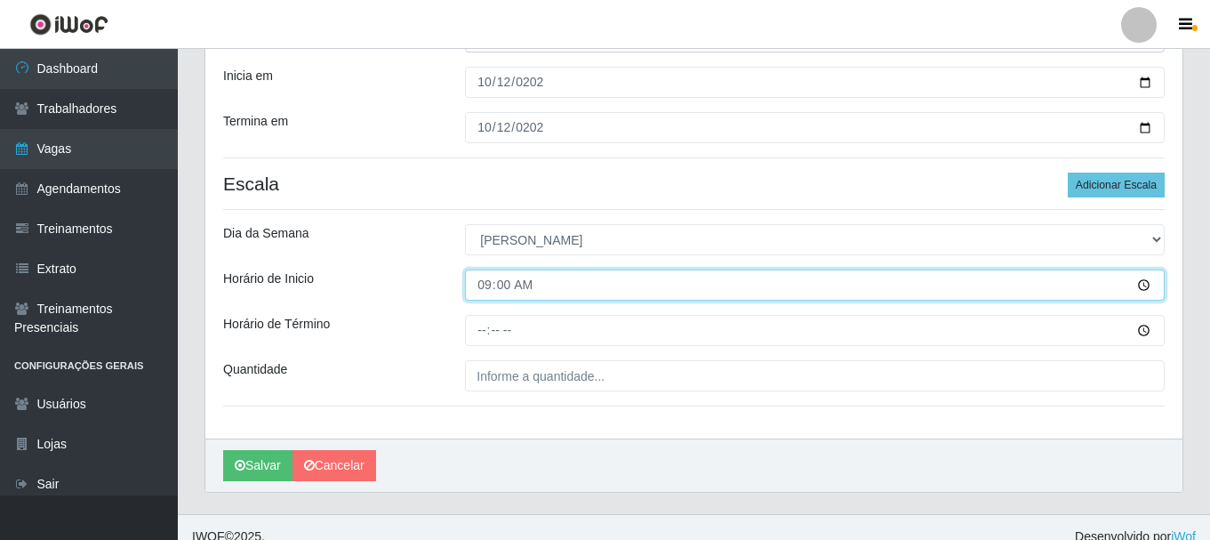
click at [491, 277] on input "09:00" at bounding box center [815, 284] width 700 height 31
type input "12:00"
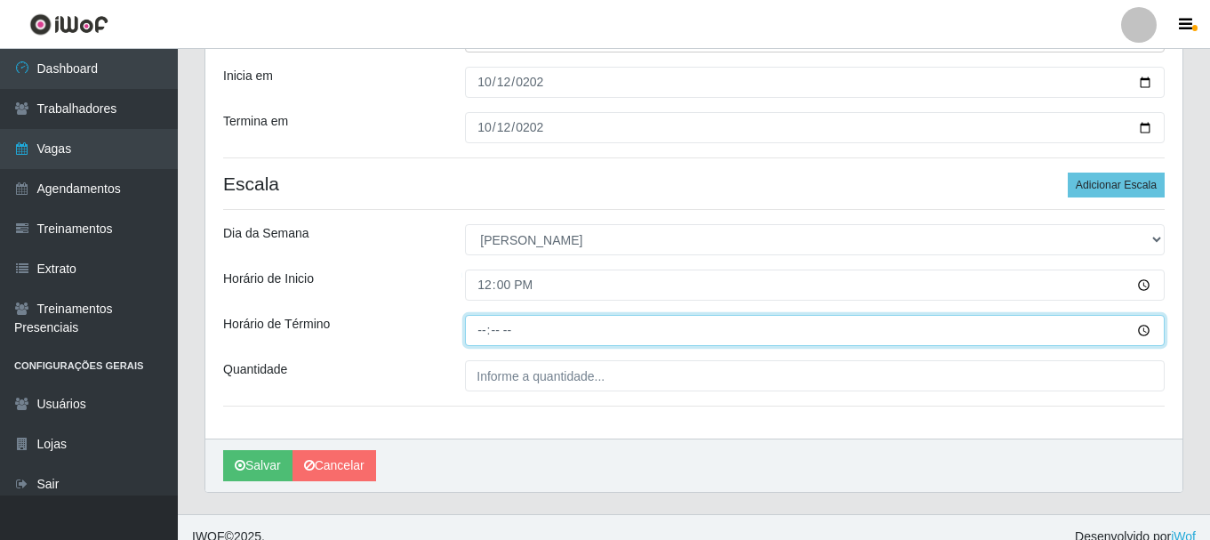
click at [484, 334] on input "Horário de Término" at bounding box center [815, 330] width 700 height 31
type input "19:00"
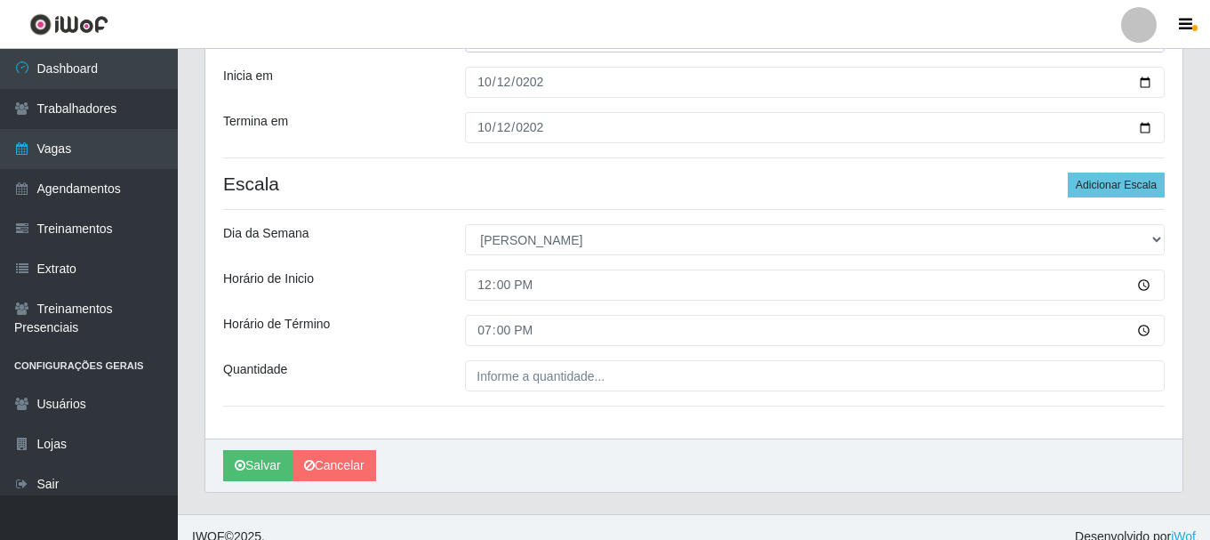
click at [686, 397] on div "Loja O Cestão - Bayeux Função [Selecione...] ASG ASG + ASG ++ Auxiliar de Estoq…" at bounding box center [693, 174] width 977 height 528
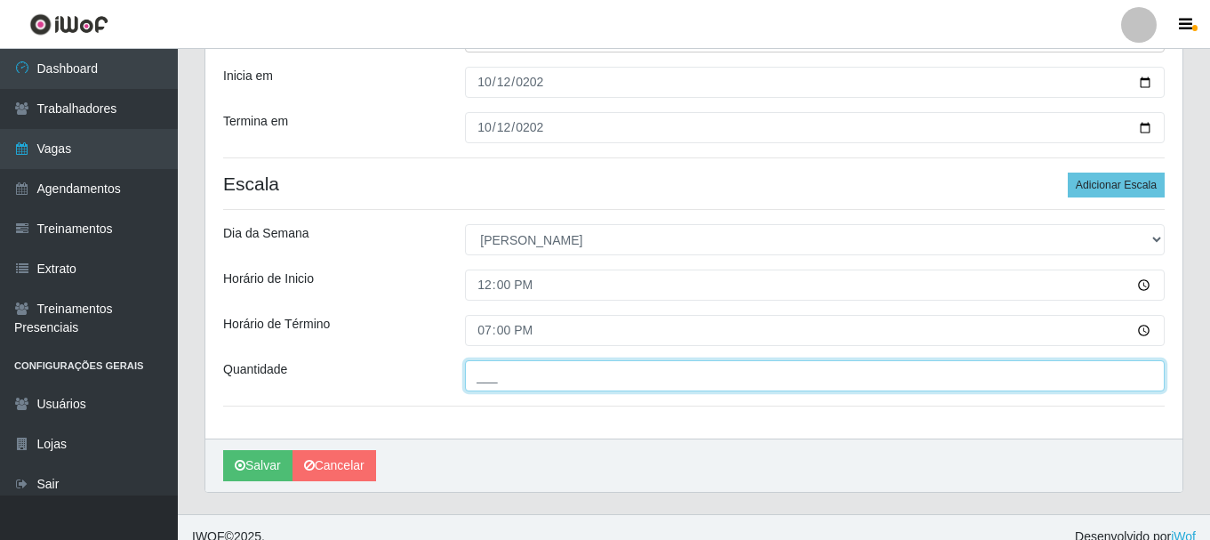
click at [680, 384] on input "___" at bounding box center [815, 375] width 700 height 31
type input "1__"
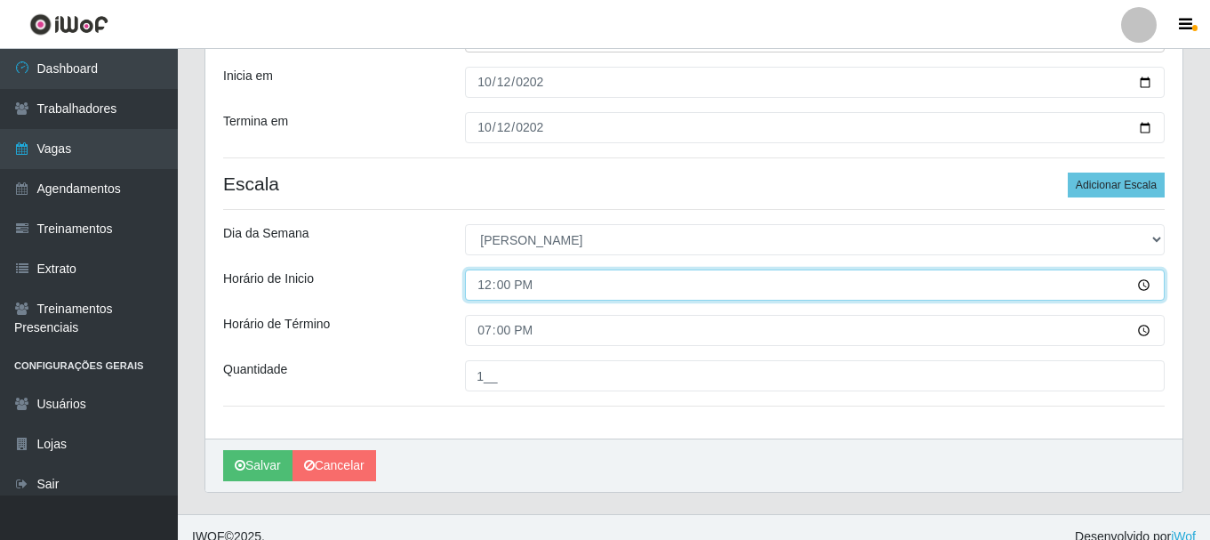
click at [486, 280] on input "12:00" at bounding box center [815, 284] width 700 height 31
type input "13:00"
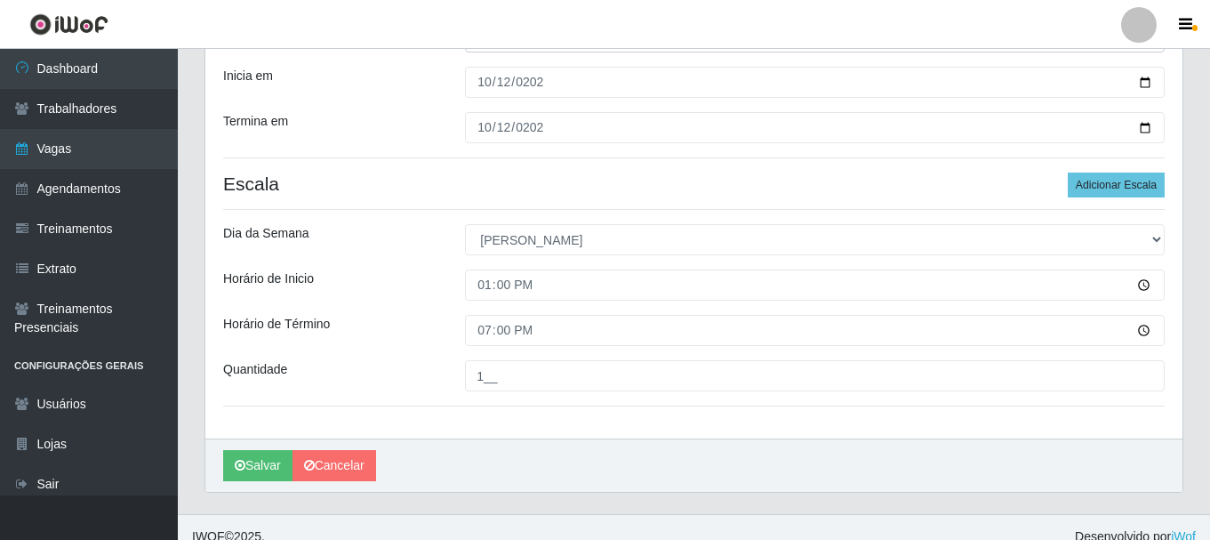
click at [556, 349] on div "Loja O Cestão - Bayeux Função [Selecione...] ASG ASG + ASG ++ Auxiliar de Estoq…" at bounding box center [693, 174] width 977 height 528
click at [269, 466] on button "Salvar" at bounding box center [257, 465] width 69 height 31
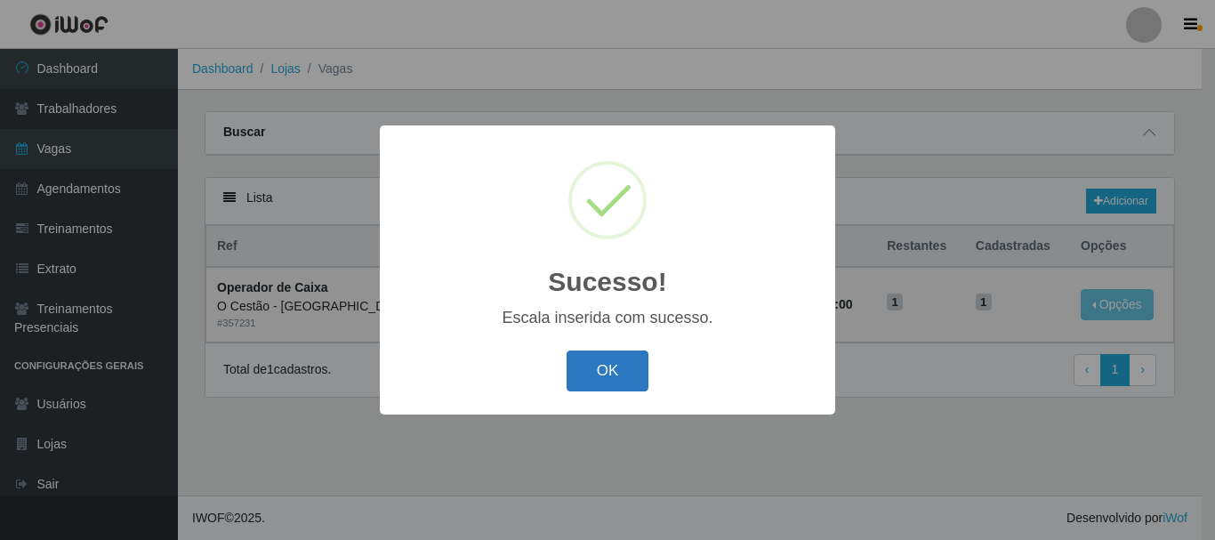
click at [572, 357] on button "OK" at bounding box center [607, 371] width 83 height 42
click at [572, 357] on div "OK Cancel" at bounding box center [608, 370] width 420 height 51
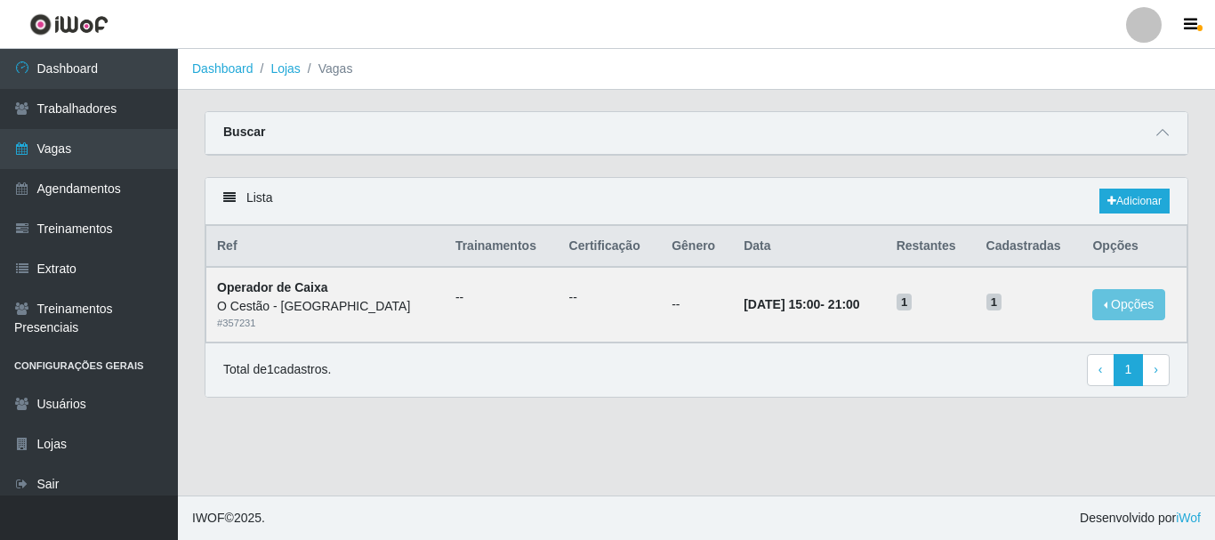
click at [330, 70] on li "Vagas" at bounding box center [327, 69] width 52 height 19
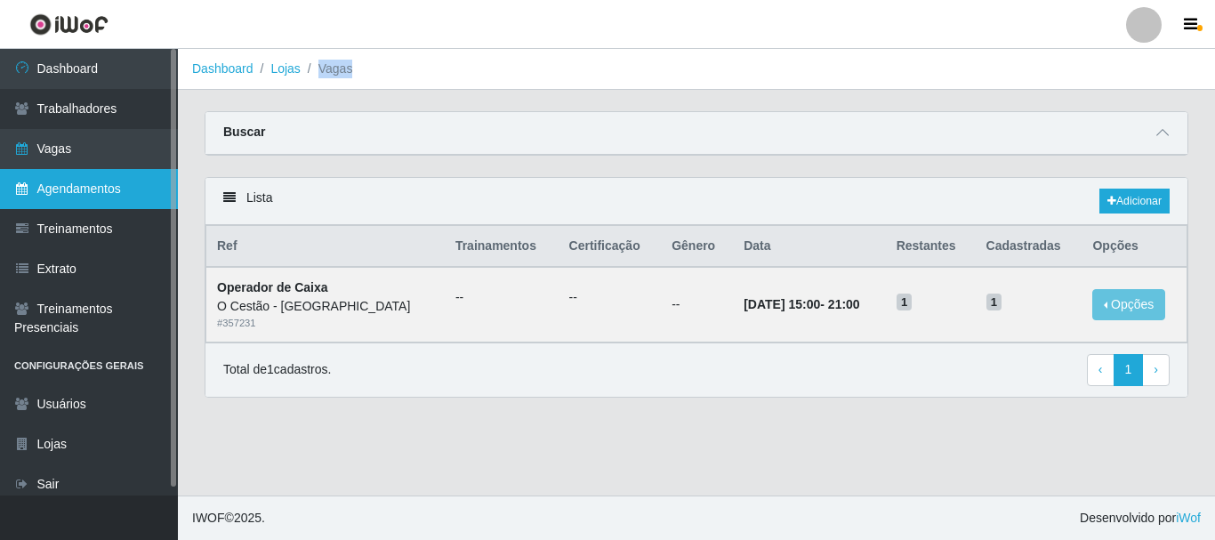
click at [81, 170] on link "Agendamentos" at bounding box center [89, 189] width 178 height 40
